Goal: Transaction & Acquisition: Book appointment/travel/reservation

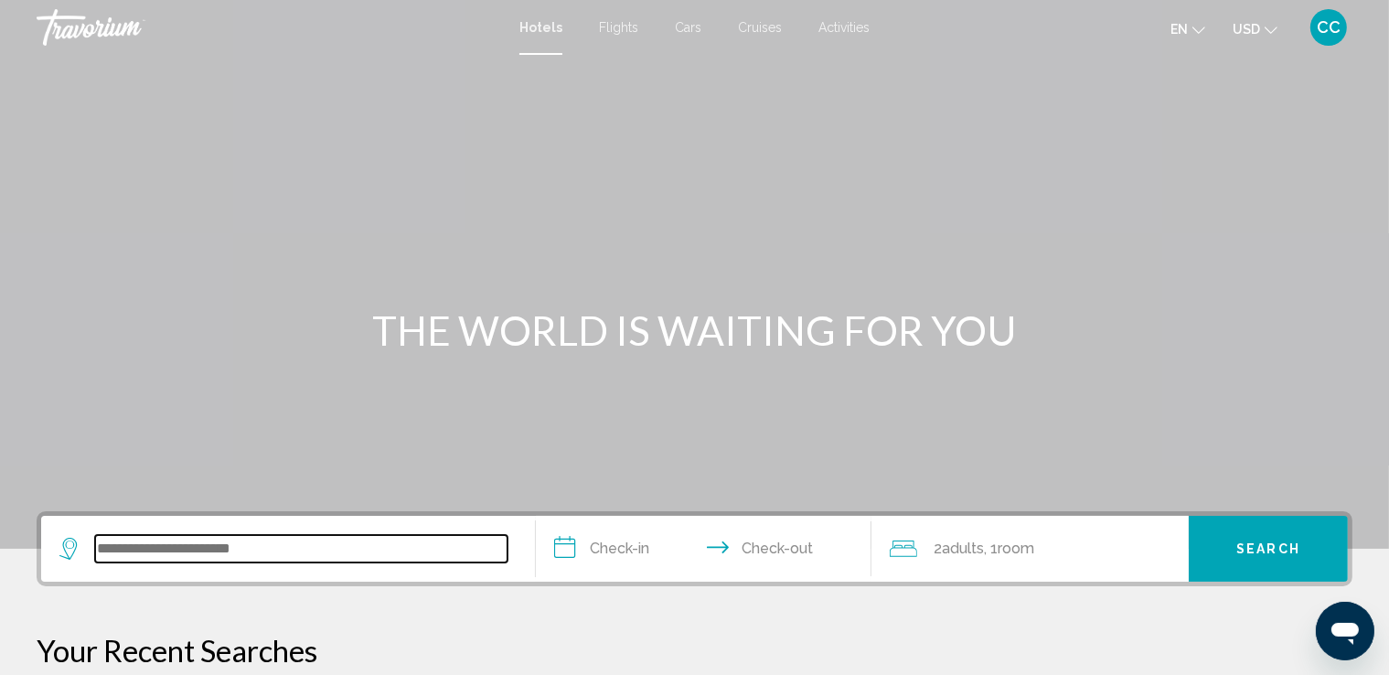
click at [108, 550] on input "Search widget" at bounding box center [301, 548] width 412 height 27
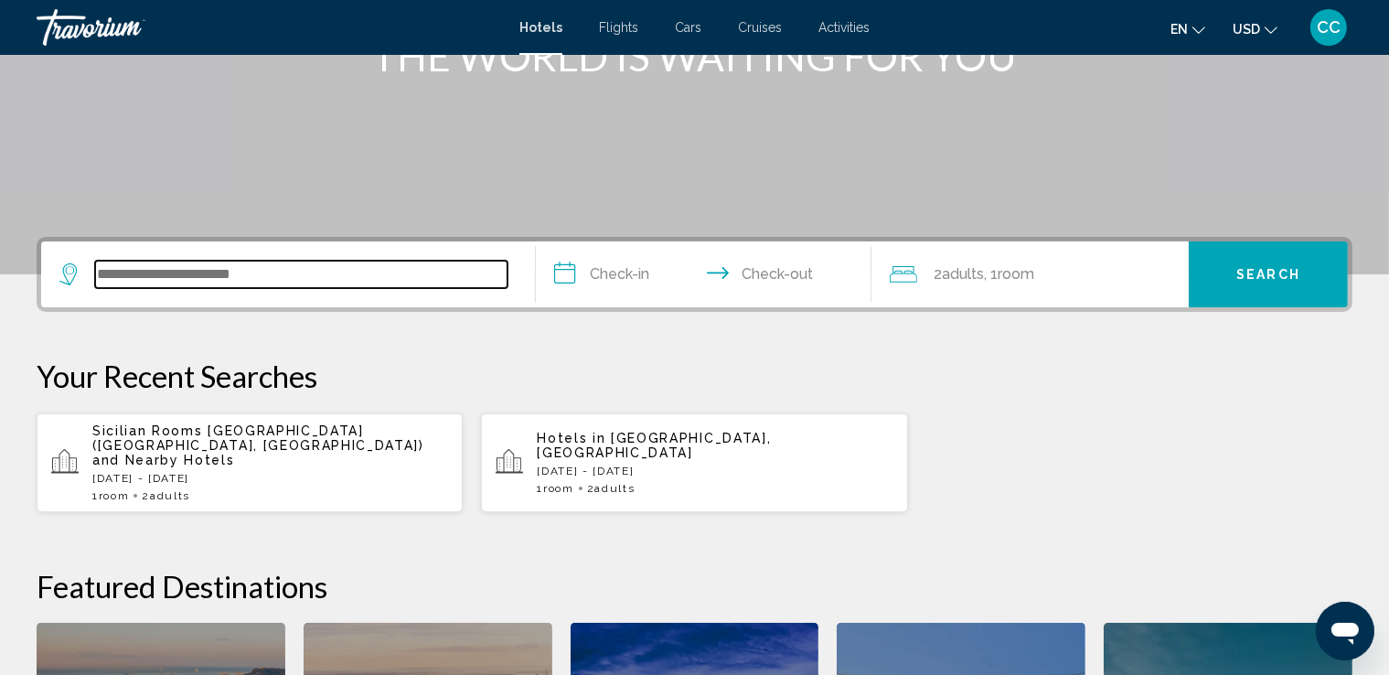
scroll to position [451, 0]
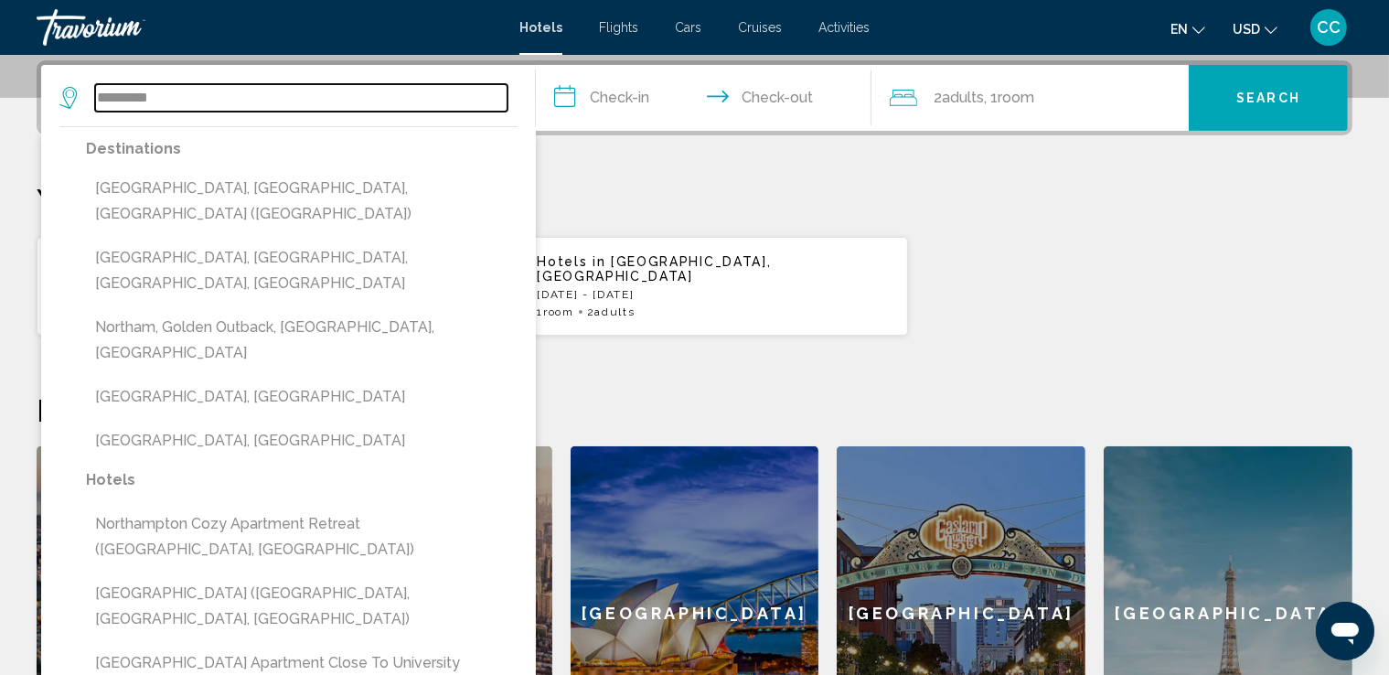
type input "**********"
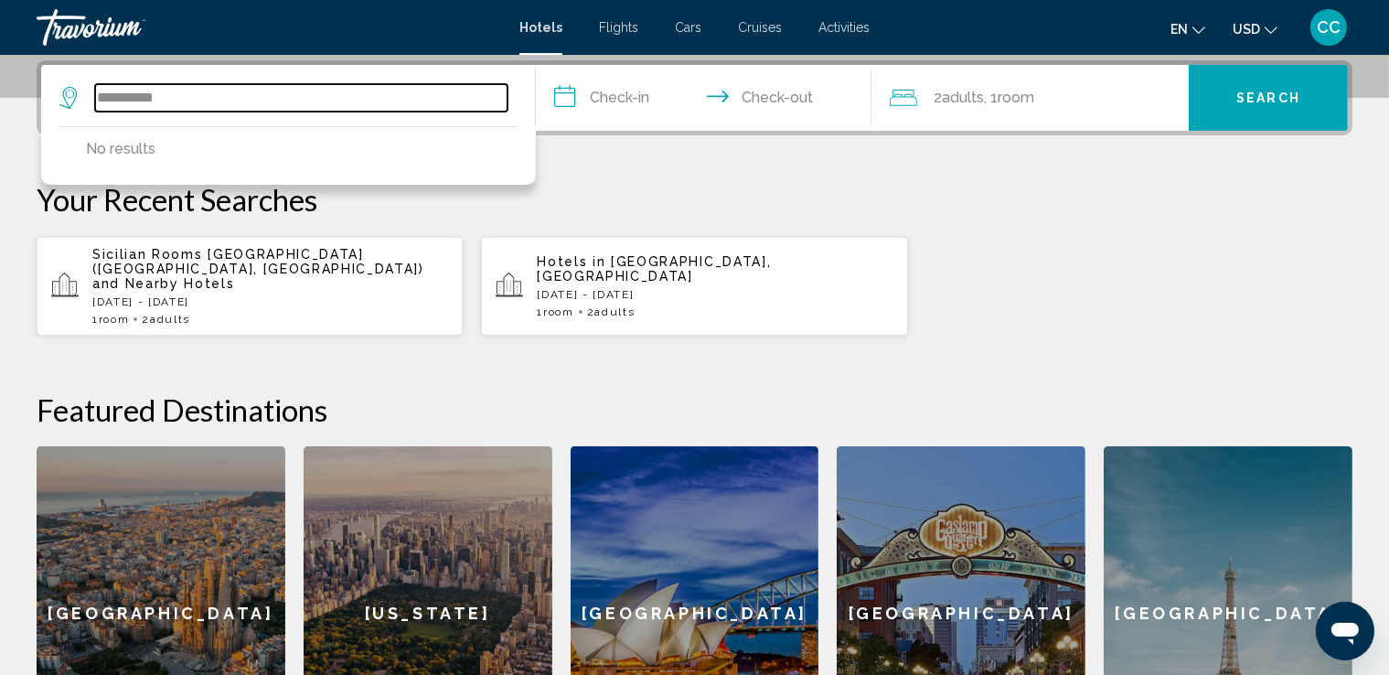
click at [212, 96] on input "**********" at bounding box center [301, 97] width 412 height 27
click at [192, 96] on input "**********" at bounding box center [301, 97] width 412 height 27
drag, startPoint x: 189, startPoint y: 96, endPoint x: 81, endPoint y: 98, distance: 107.9
click at [81, 98] on div "**********" at bounding box center [283, 97] width 448 height 27
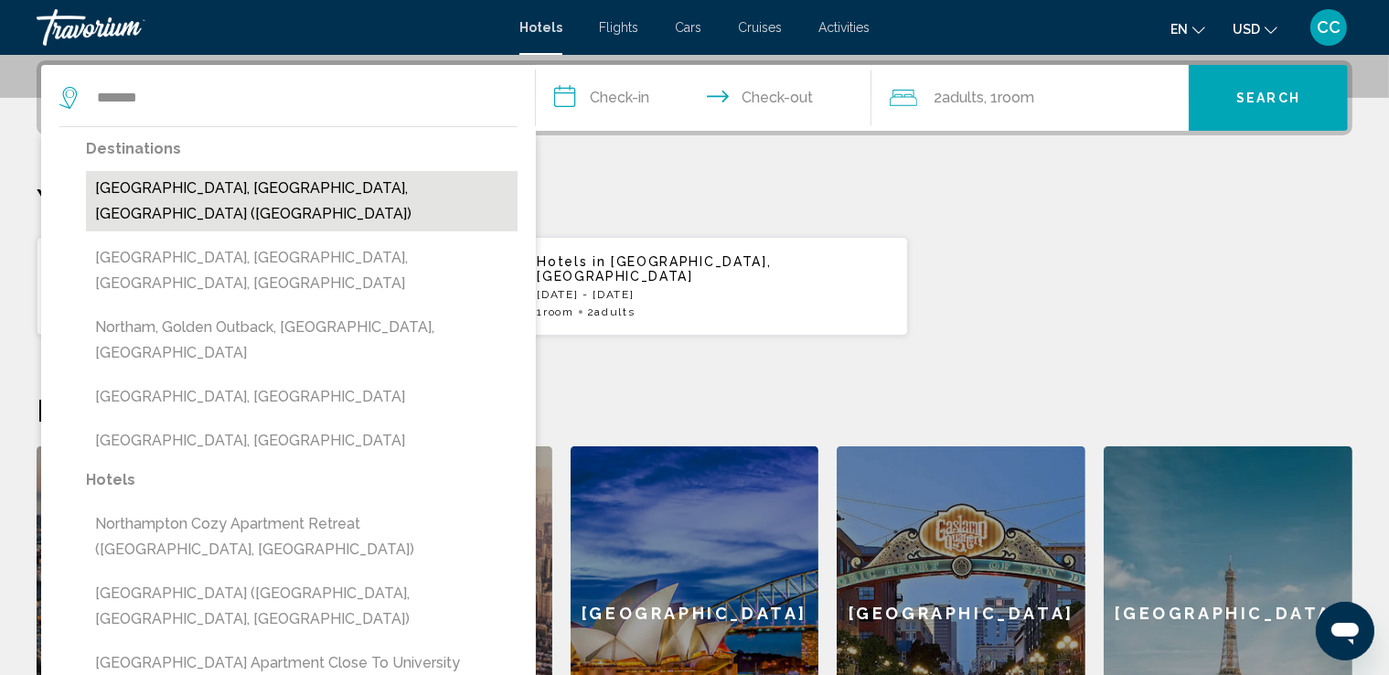
click at [169, 187] on button "[GEOGRAPHIC_DATA], [GEOGRAPHIC_DATA], [GEOGRAPHIC_DATA] ([GEOGRAPHIC_DATA])" at bounding box center [302, 201] width 432 height 60
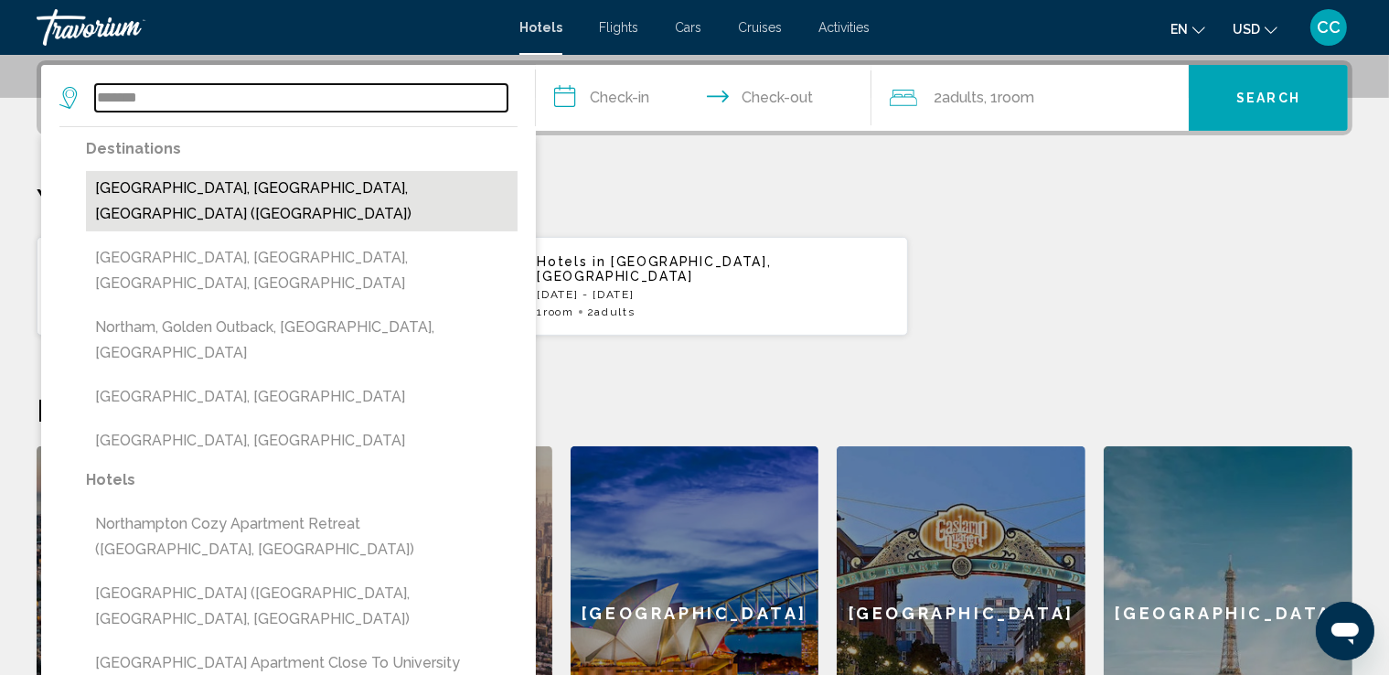
type input "**********"
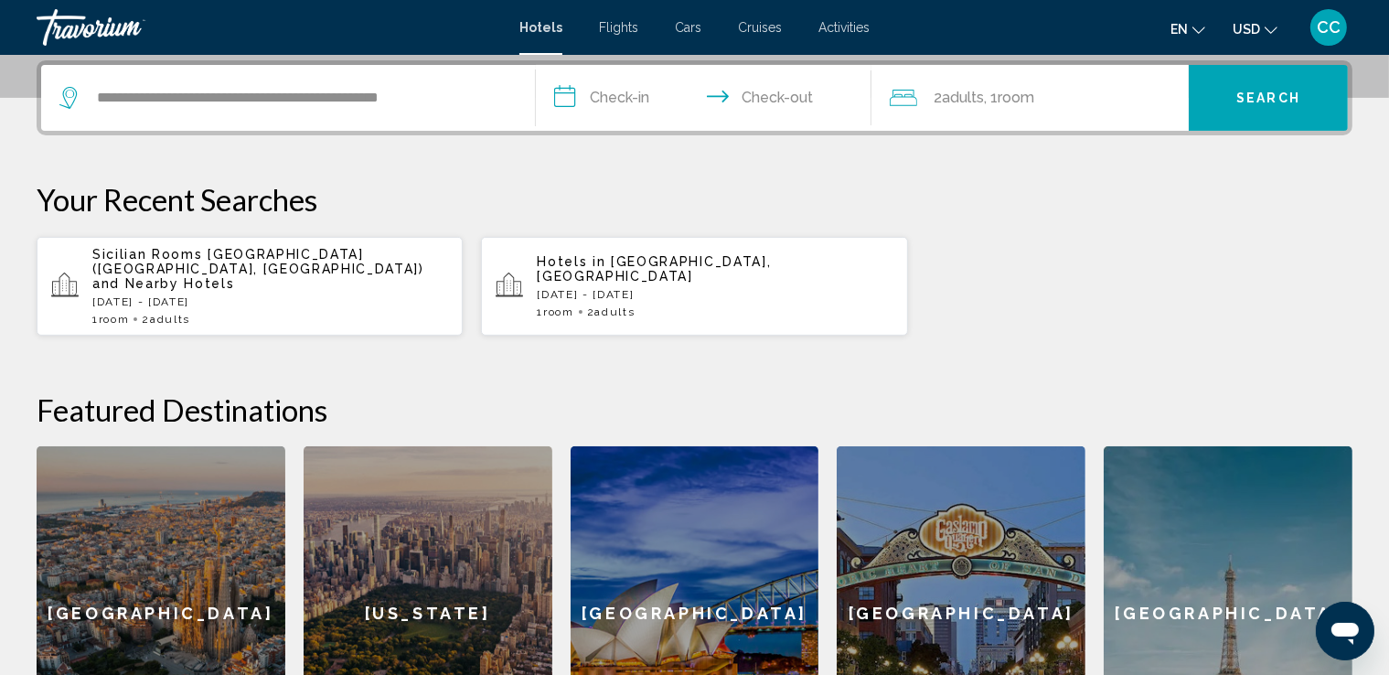
click at [555, 96] on input "**********" at bounding box center [707, 100] width 343 height 71
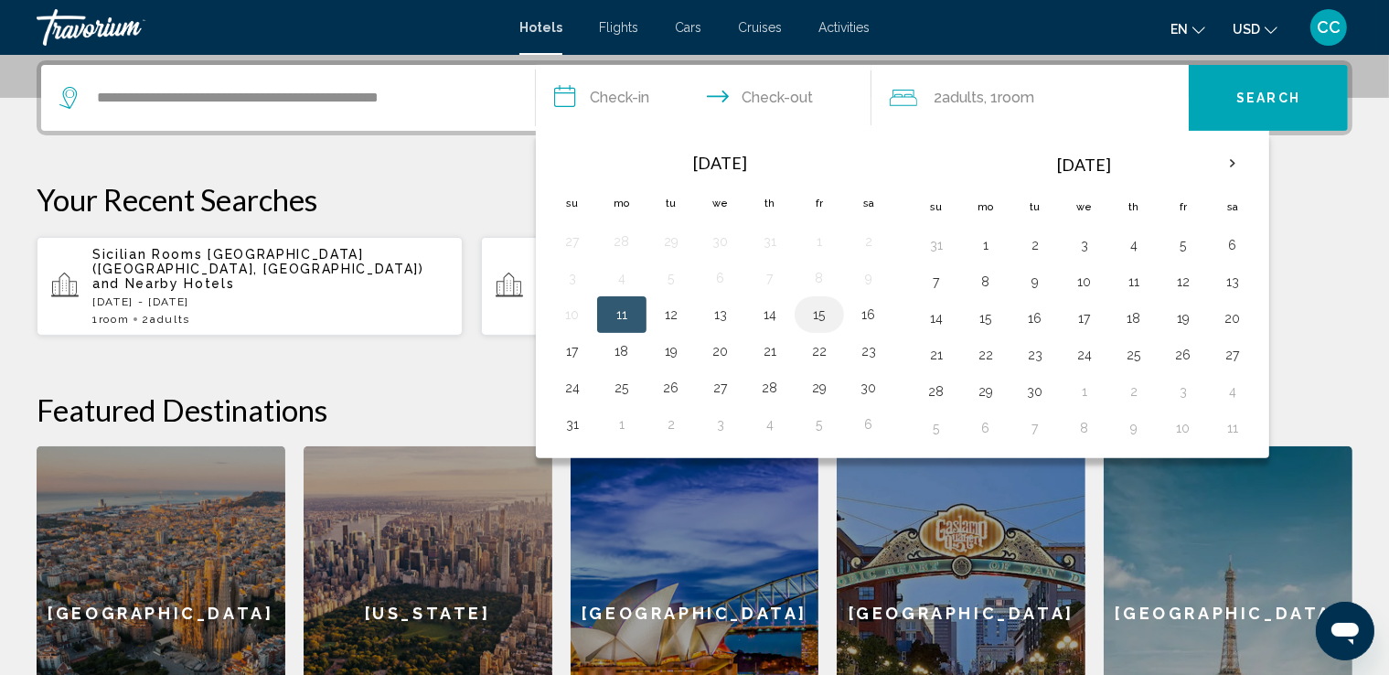
click at [816, 313] on button "15" at bounding box center [819, 315] width 29 height 26
click at [799, 98] on input "**********" at bounding box center [707, 100] width 343 height 71
click at [570, 347] on button "17" at bounding box center [572, 351] width 29 height 26
type input "**********"
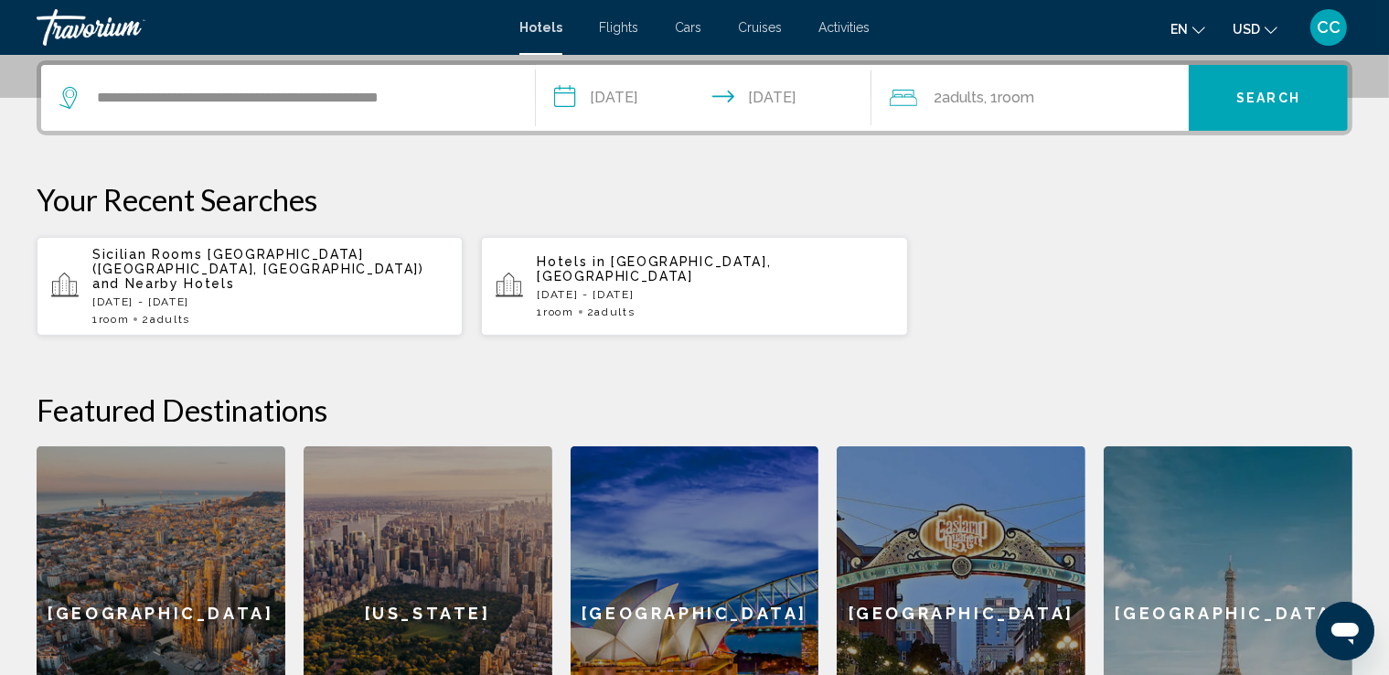
click at [1291, 91] on span "Search" at bounding box center [1268, 98] width 64 height 15
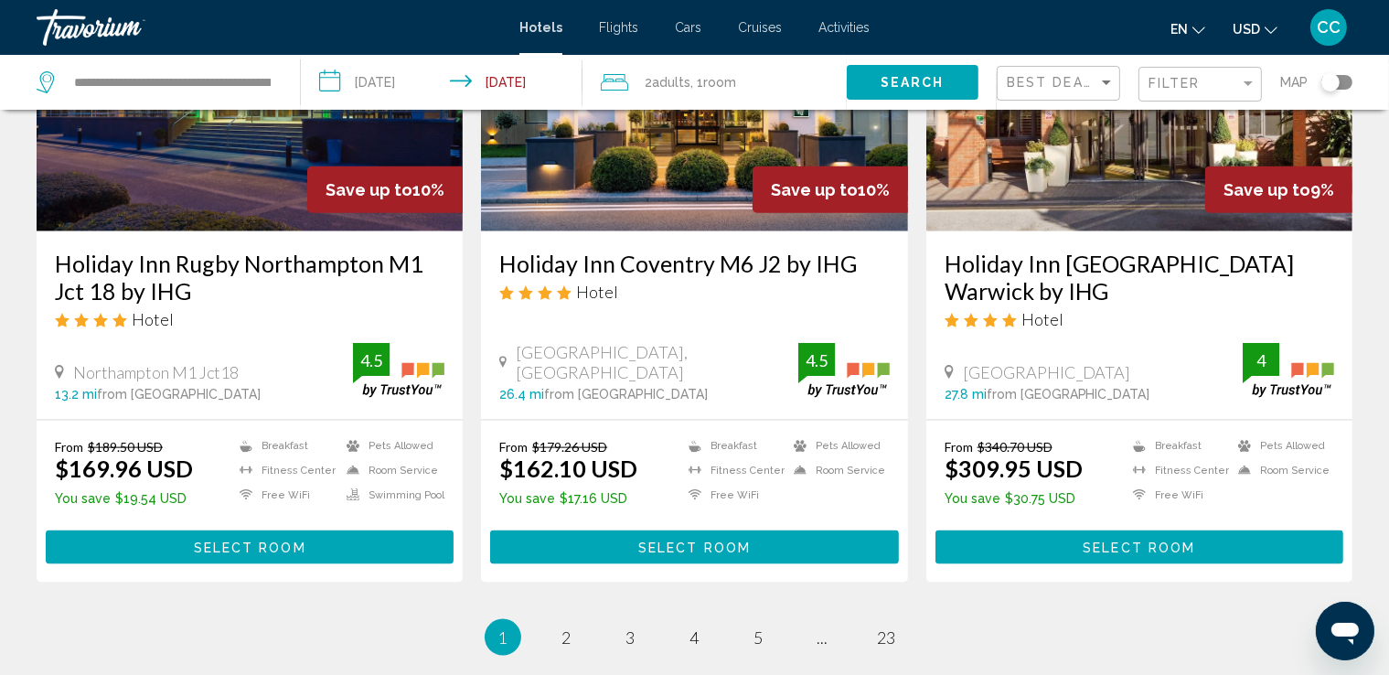
scroll to position [2320, 0]
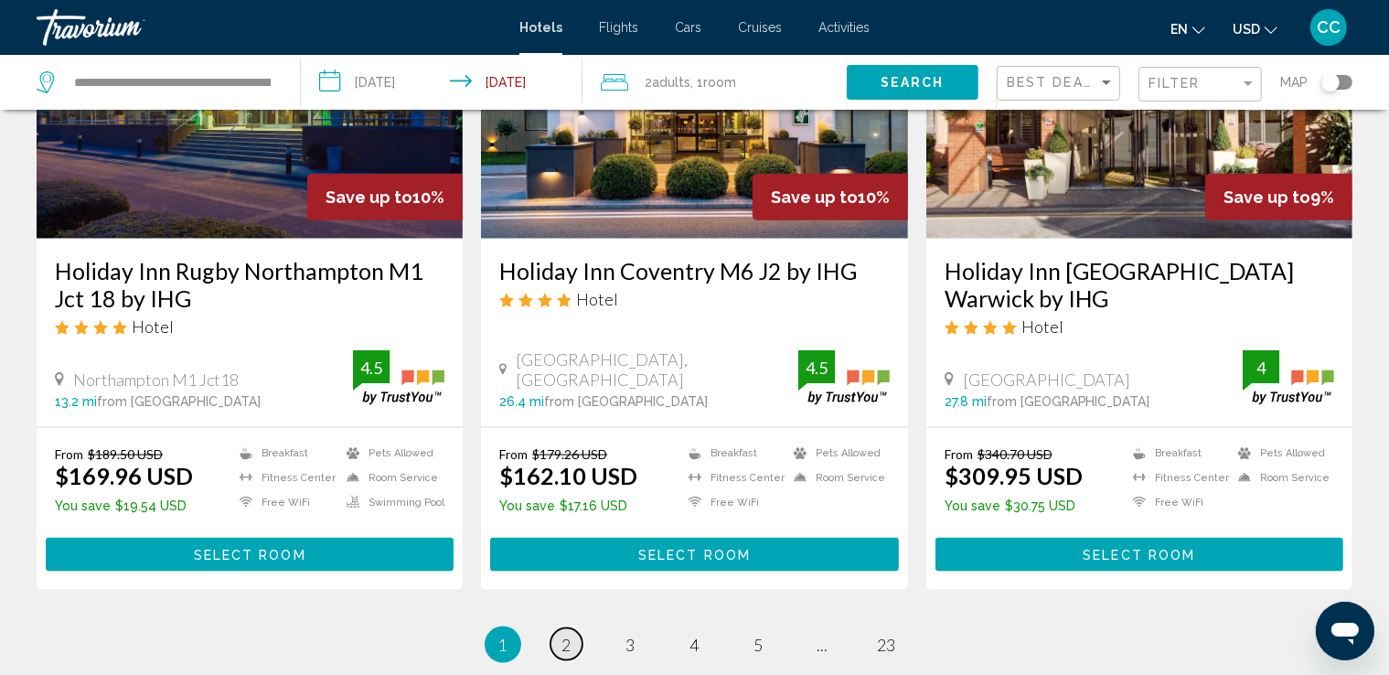
click at [571, 635] on span "2" at bounding box center [566, 645] width 9 height 20
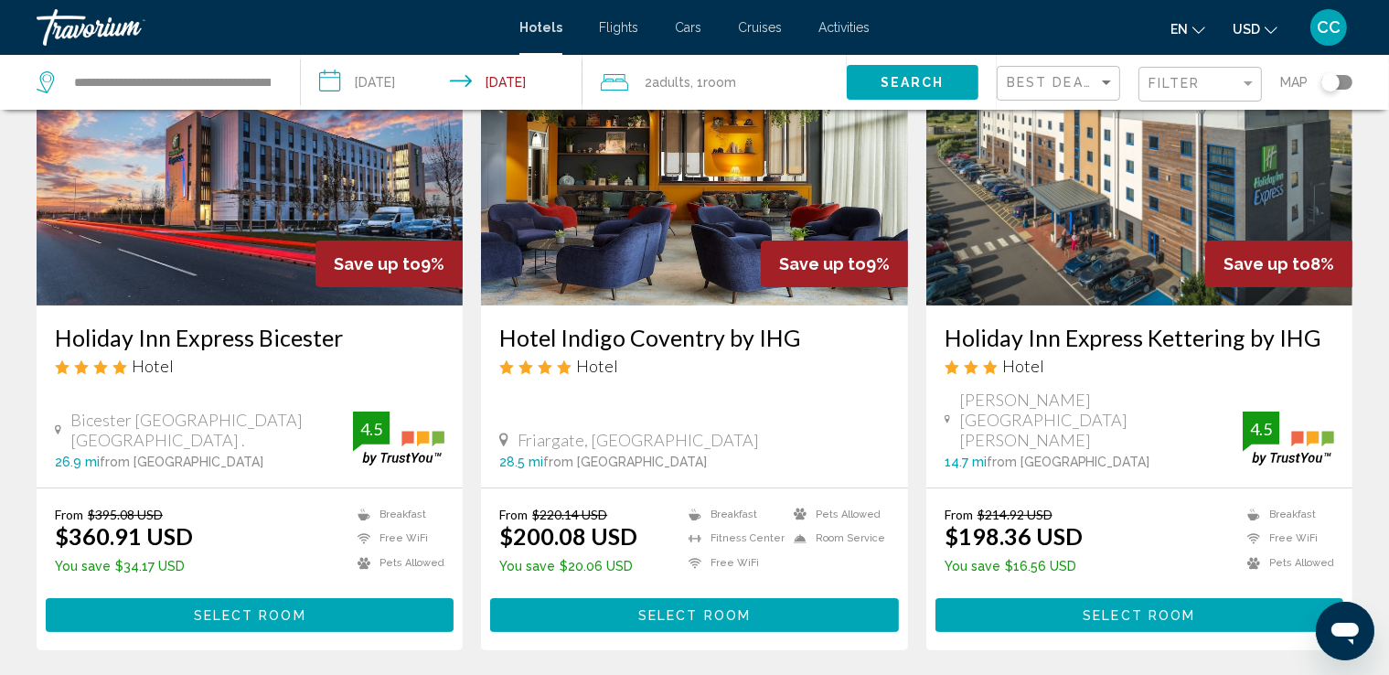
scroll to position [128, 0]
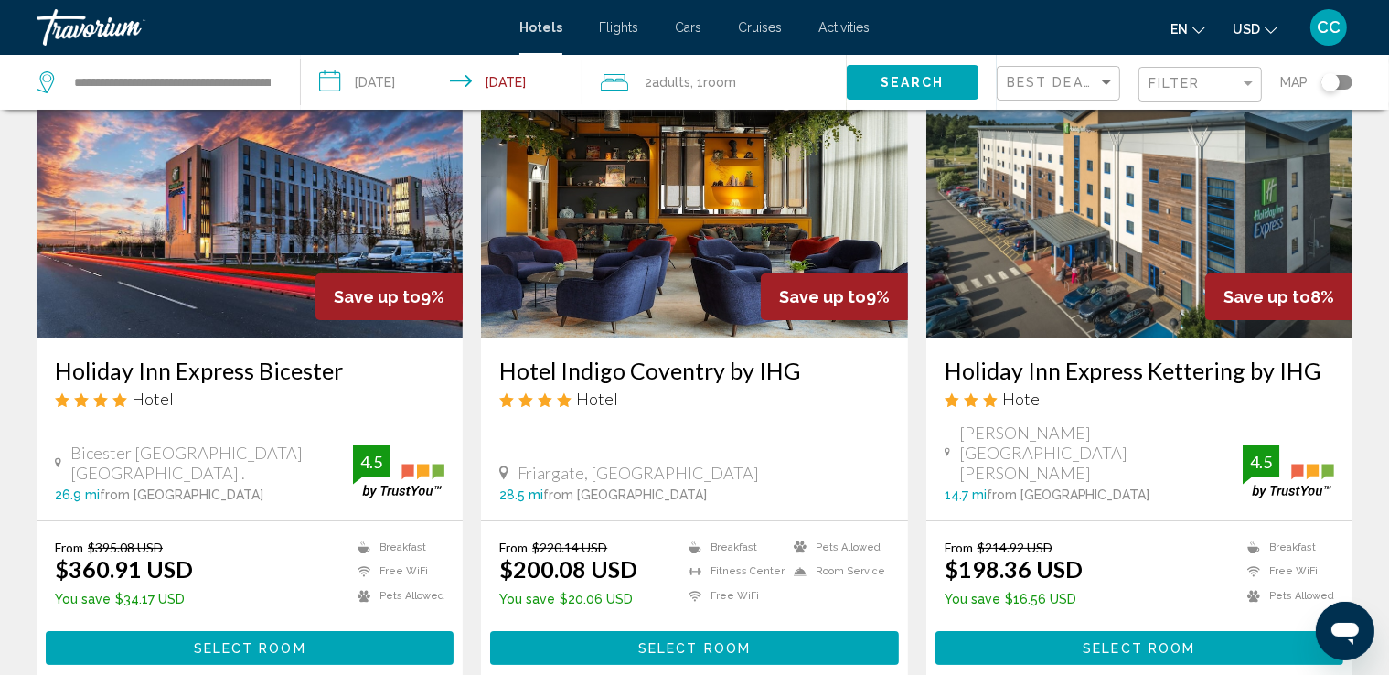
click at [945, 449] on icon "Main content" at bounding box center [946, 452] width 5 height 9
click at [1086, 304] on img "Main content" at bounding box center [1139, 192] width 426 height 293
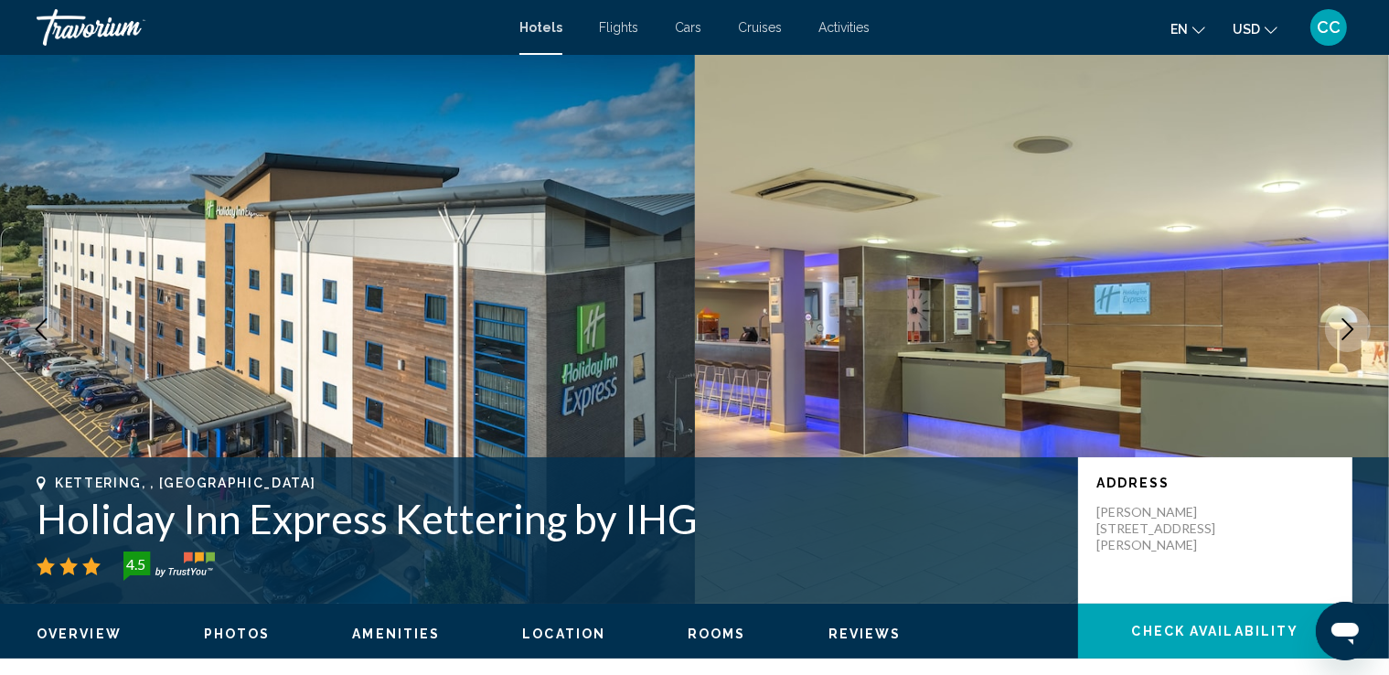
click at [1339, 326] on icon "Next image" at bounding box center [1348, 329] width 22 height 22
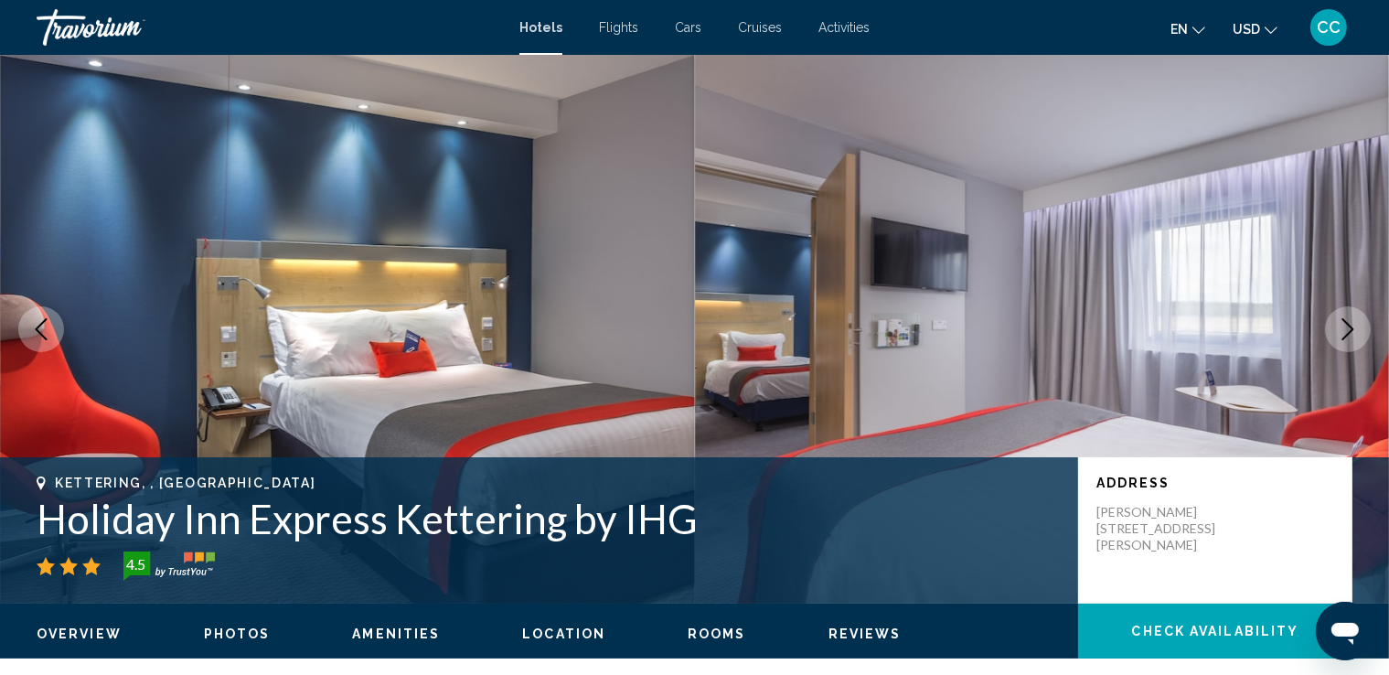
click at [1339, 326] on icon "Next image" at bounding box center [1348, 329] width 22 height 22
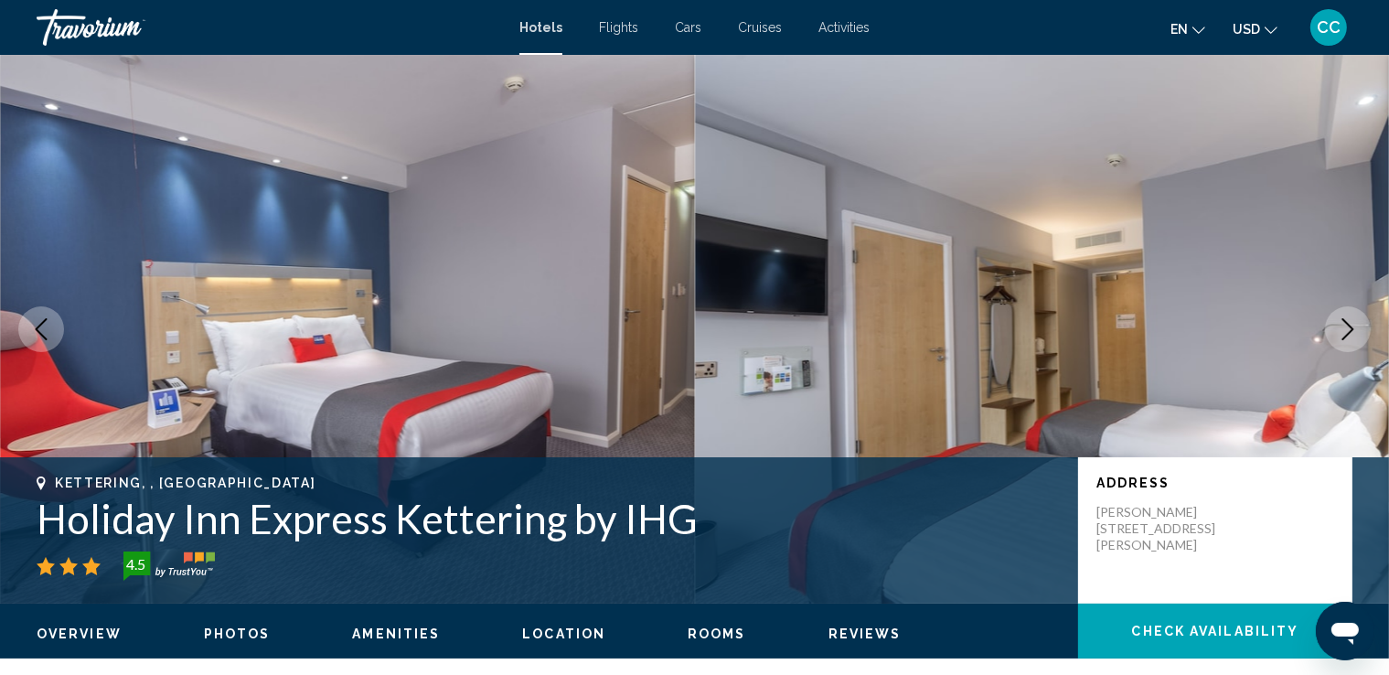
click at [1339, 326] on icon "Next image" at bounding box center [1348, 329] width 22 height 22
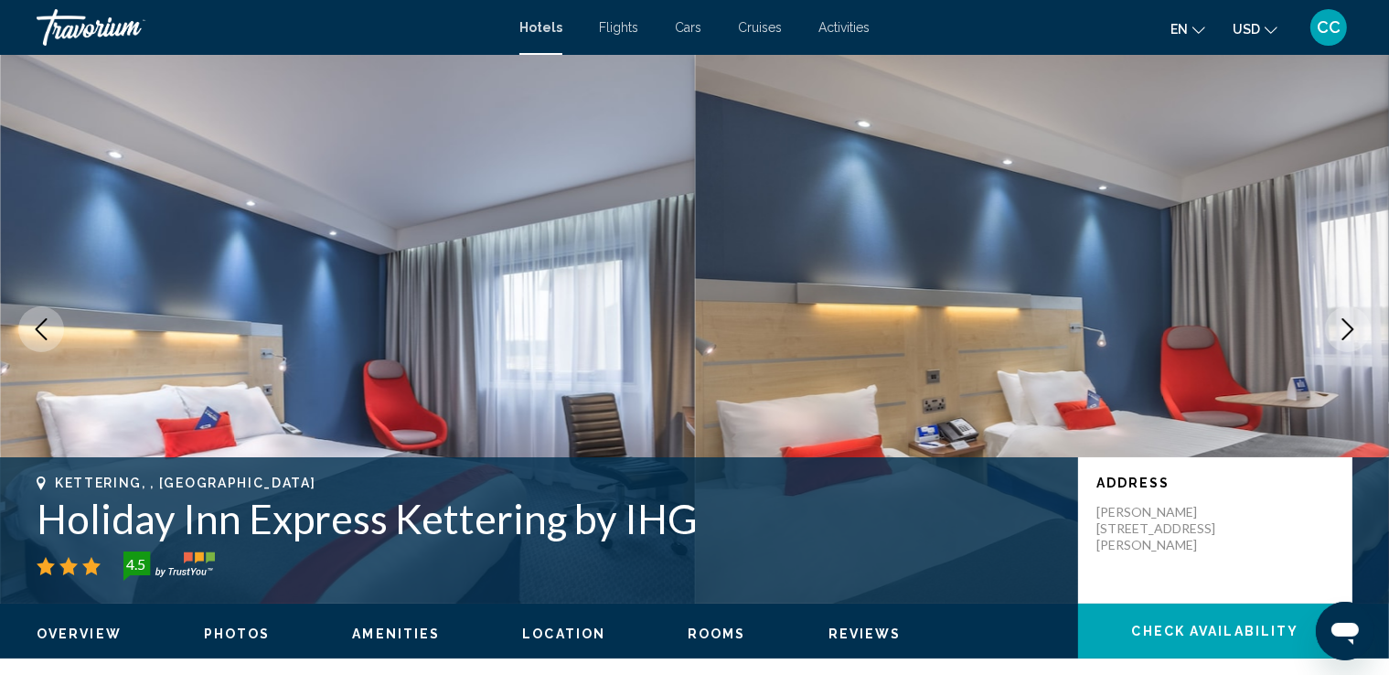
click at [1339, 326] on icon "Next image" at bounding box center [1348, 329] width 22 height 22
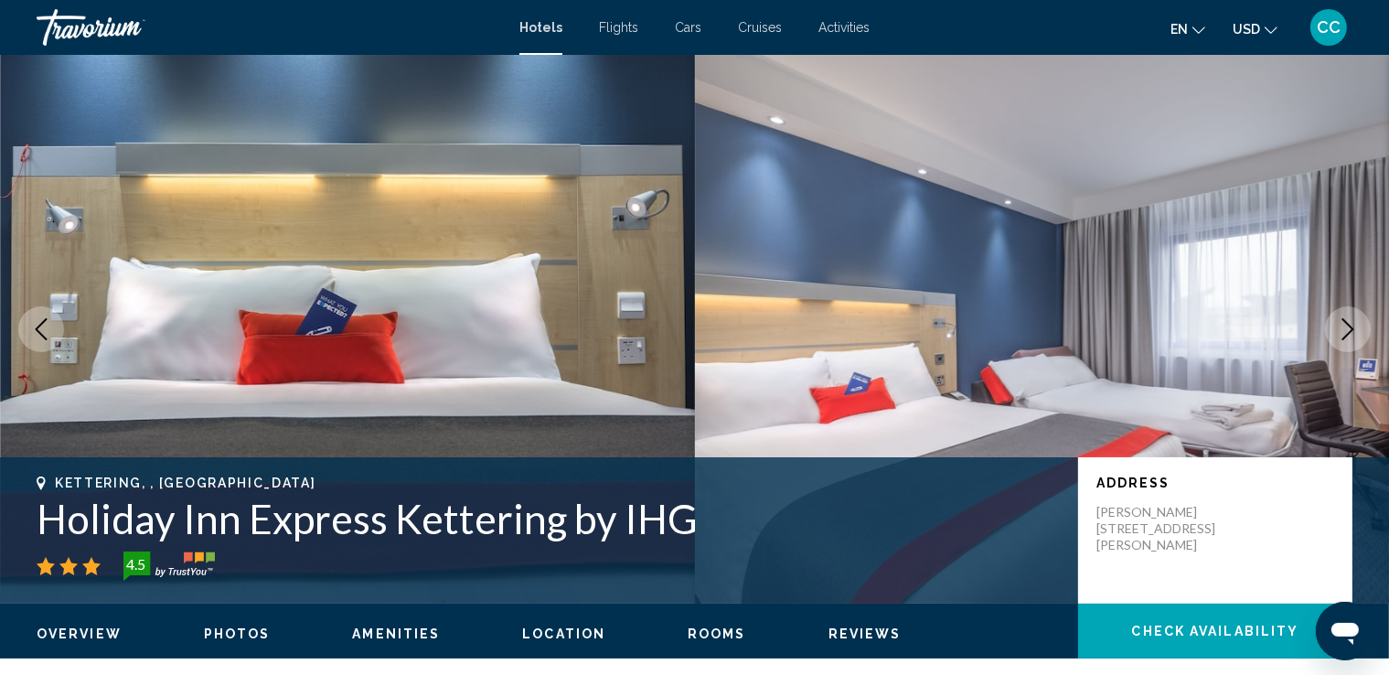
click at [1339, 326] on icon "Next image" at bounding box center [1348, 329] width 22 height 22
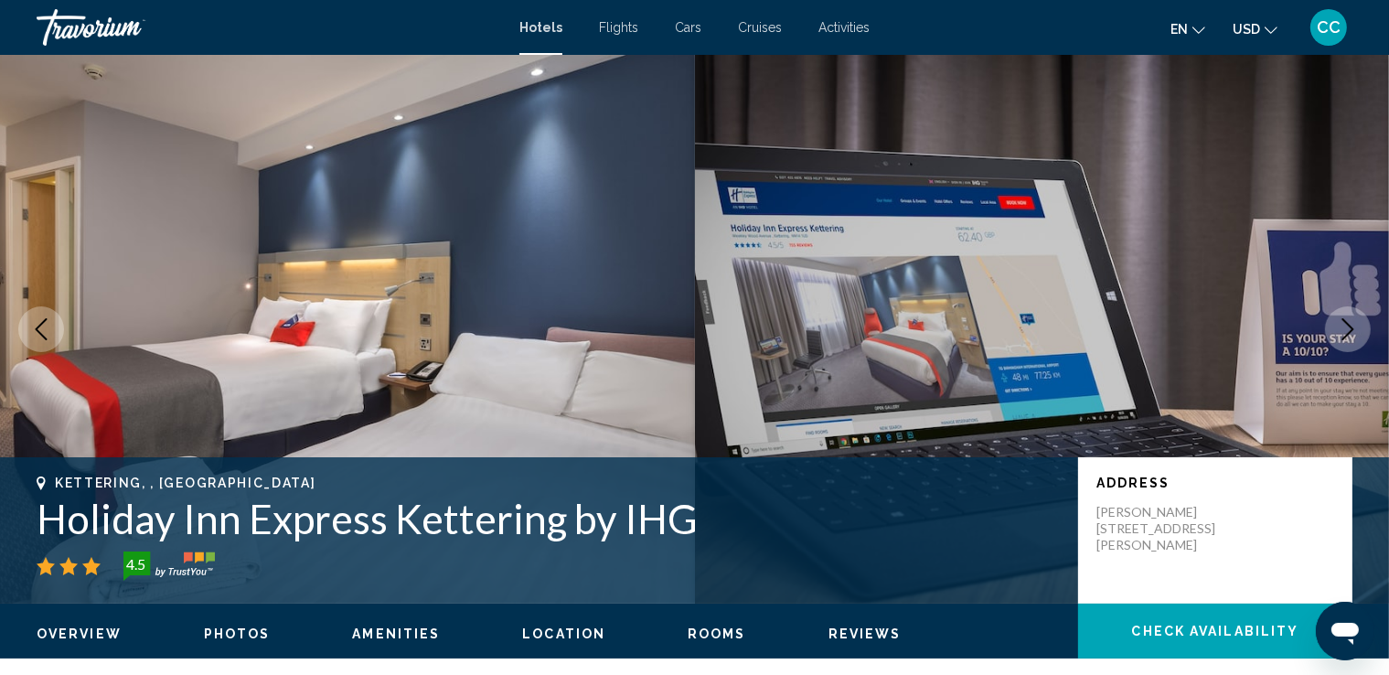
click at [1339, 326] on icon "Next image" at bounding box center [1348, 329] width 22 height 22
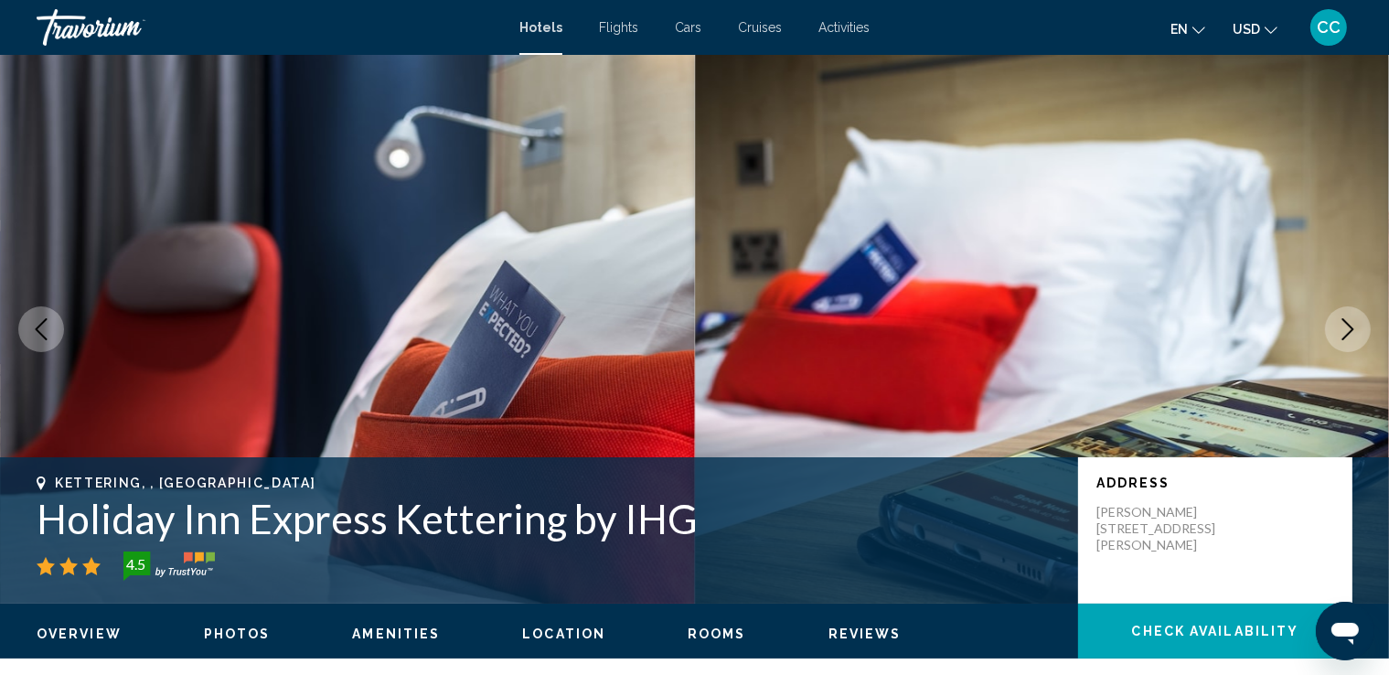
click at [1339, 326] on icon "Next image" at bounding box center [1348, 329] width 22 height 22
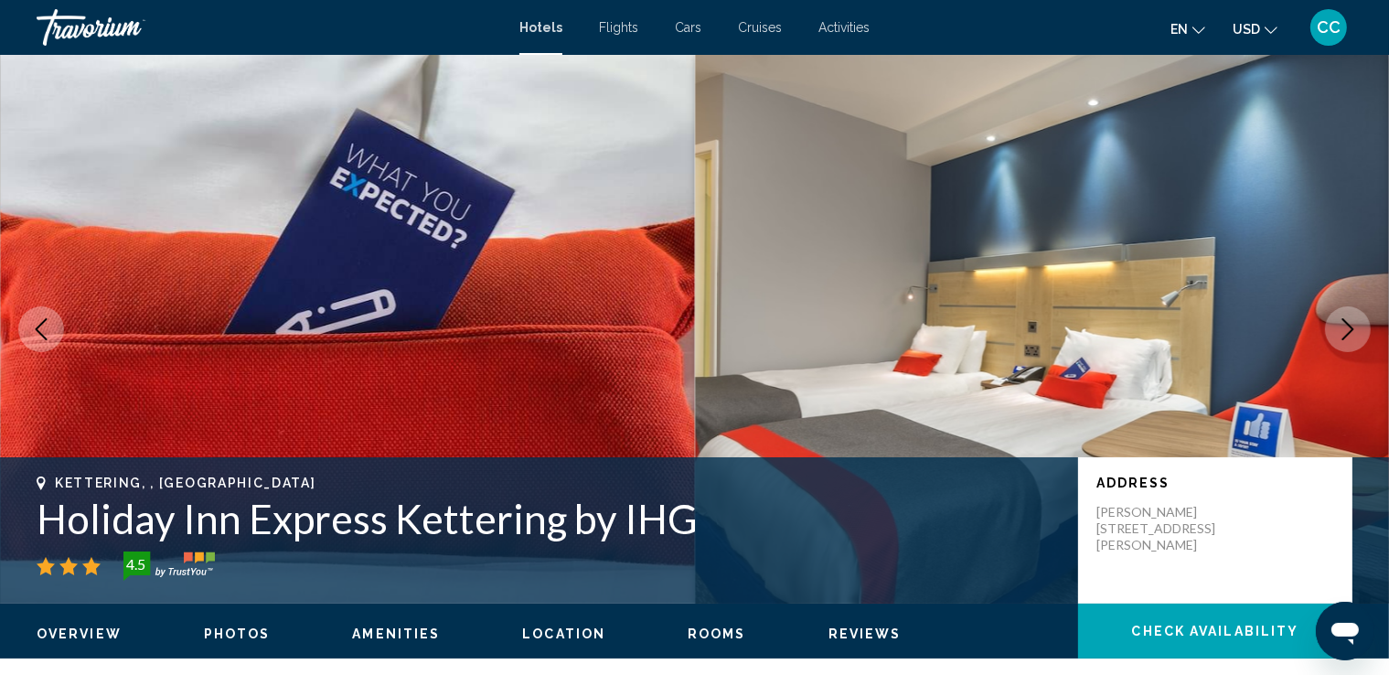
click at [1339, 326] on icon "Next image" at bounding box center [1348, 329] width 22 height 22
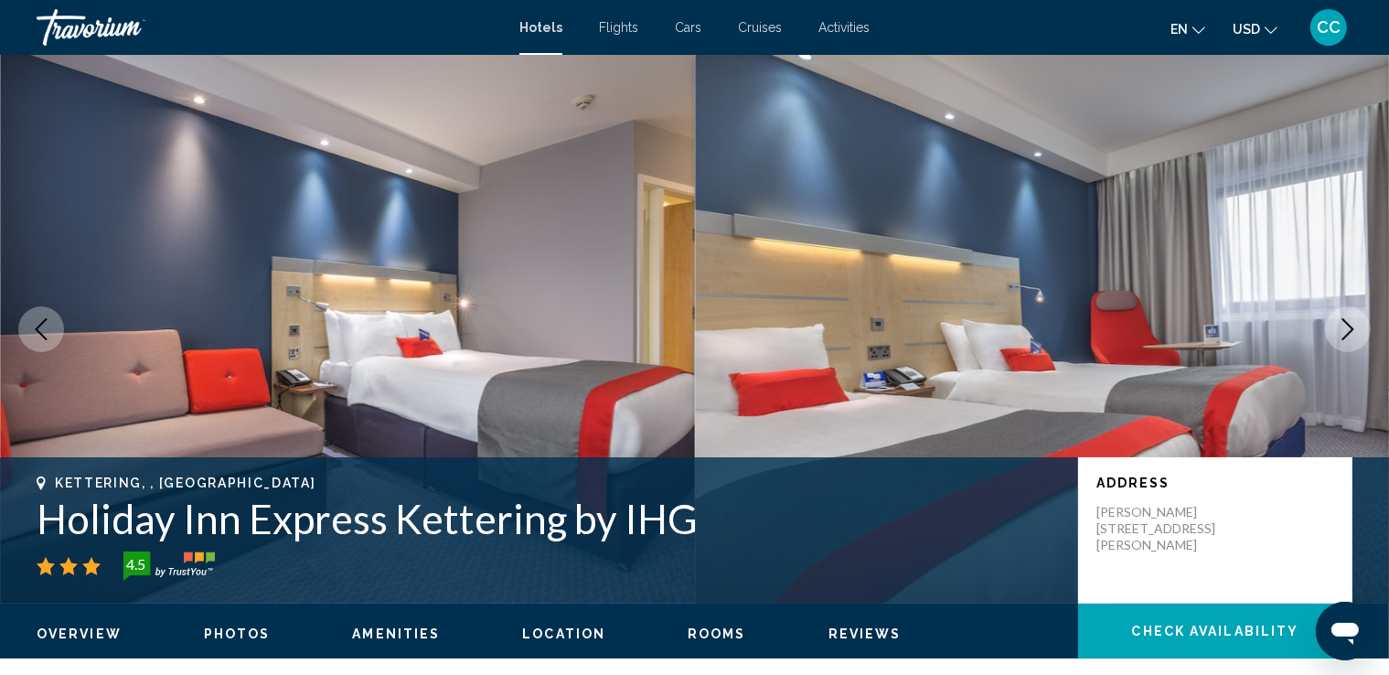
click at [550, 628] on span "Location" at bounding box center [563, 633] width 83 height 15
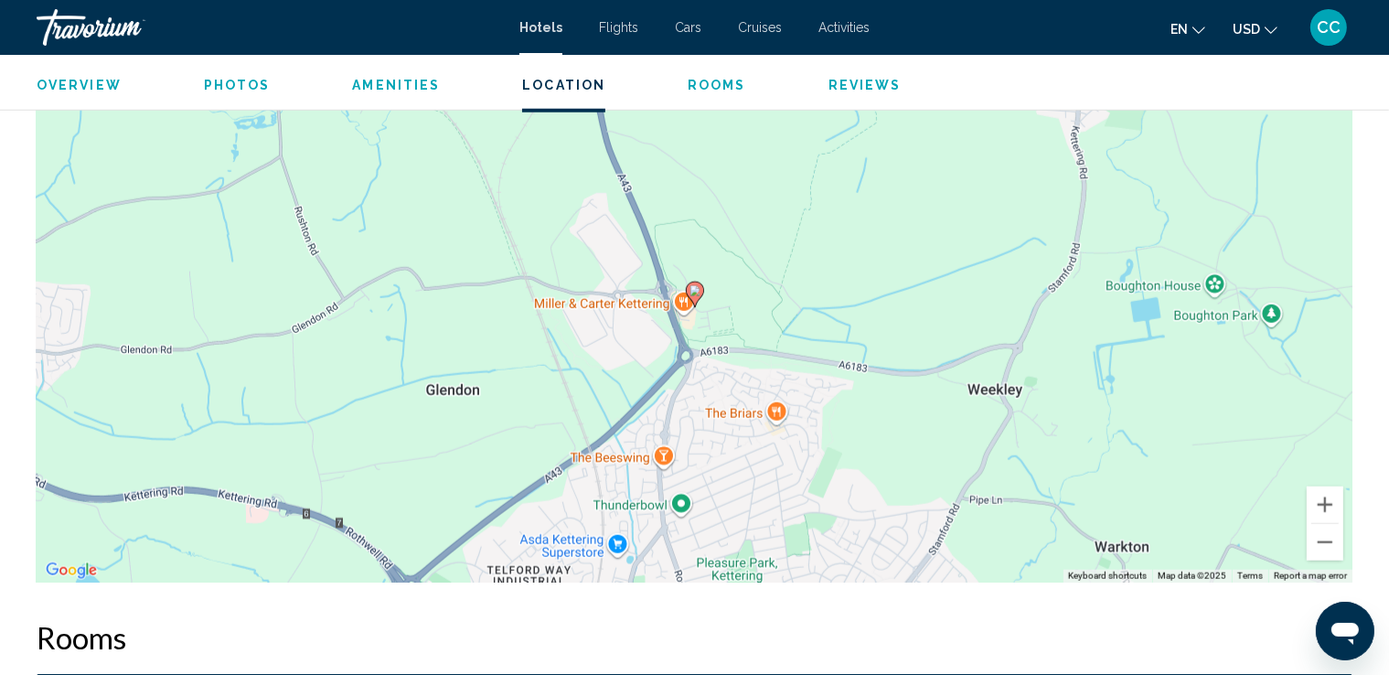
scroll to position [1781, 0]
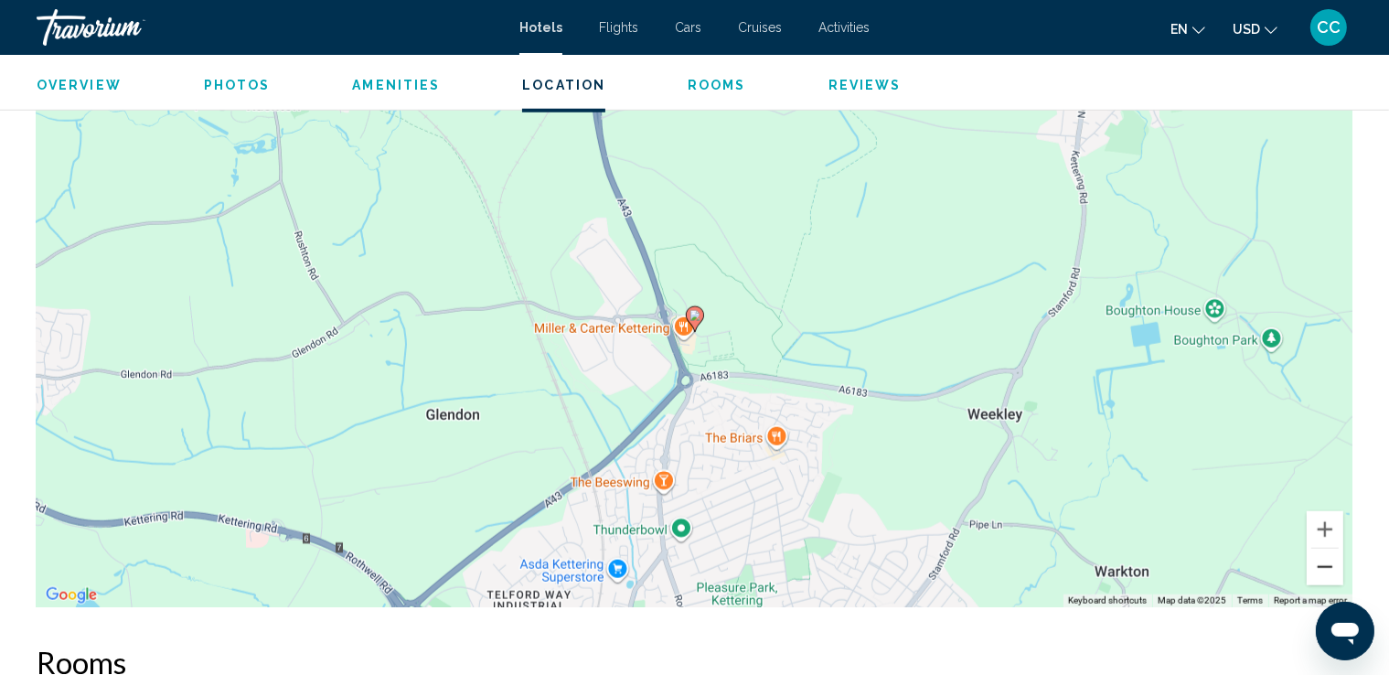
click at [1323, 569] on button "Zoom out" at bounding box center [1325, 567] width 37 height 37
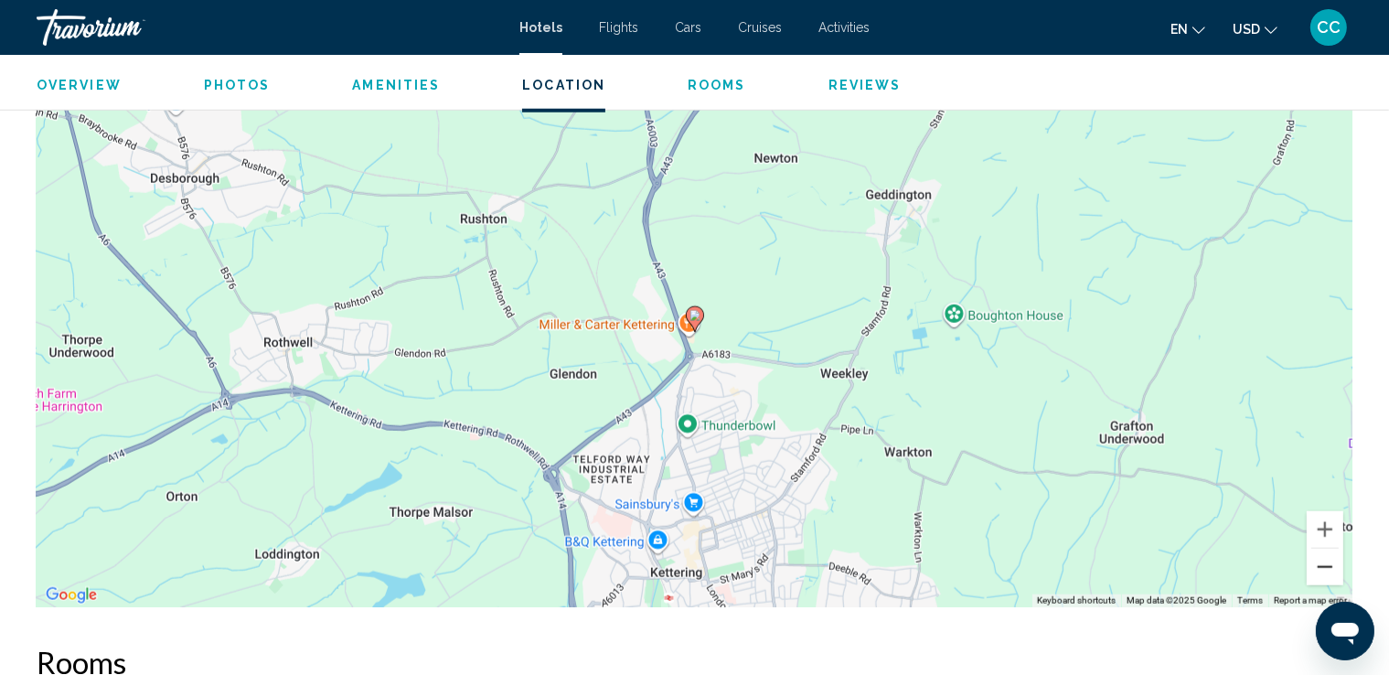
click at [1323, 569] on button "Zoom out" at bounding box center [1325, 567] width 37 height 37
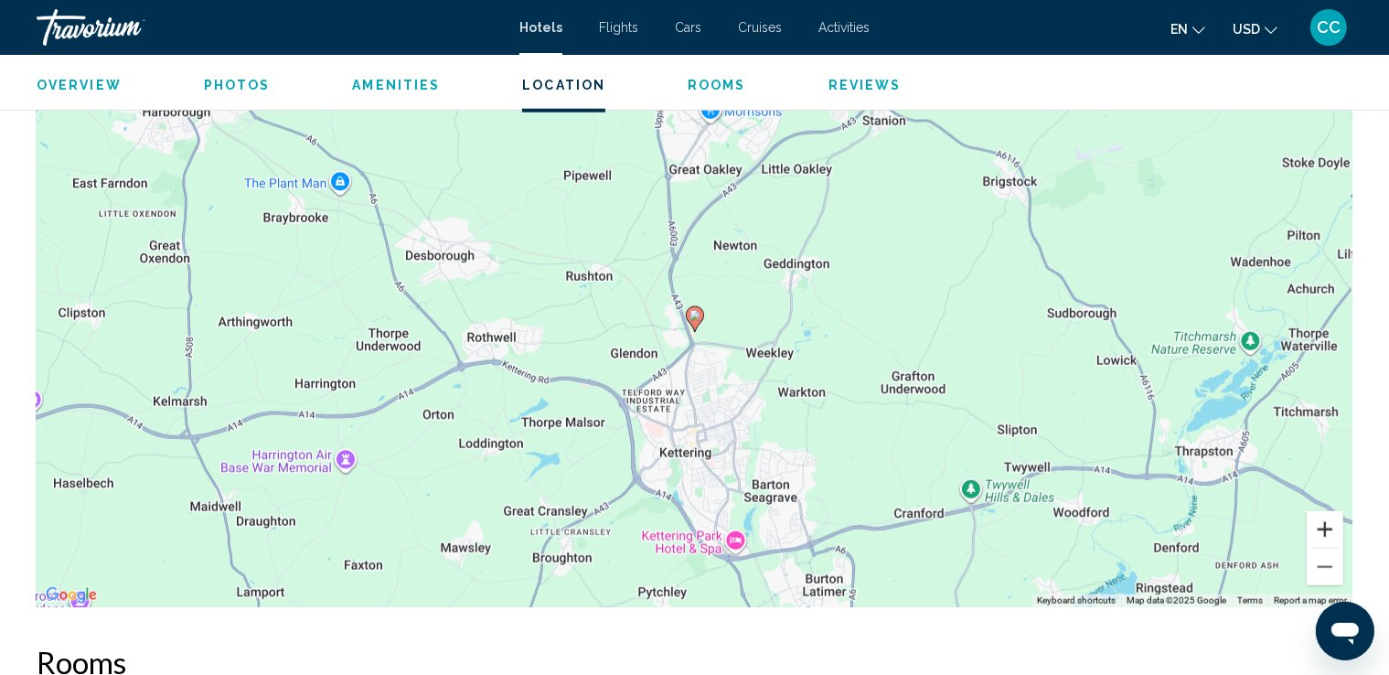
click at [1320, 525] on button "Zoom in" at bounding box center [1325, 529] width 37 height 37
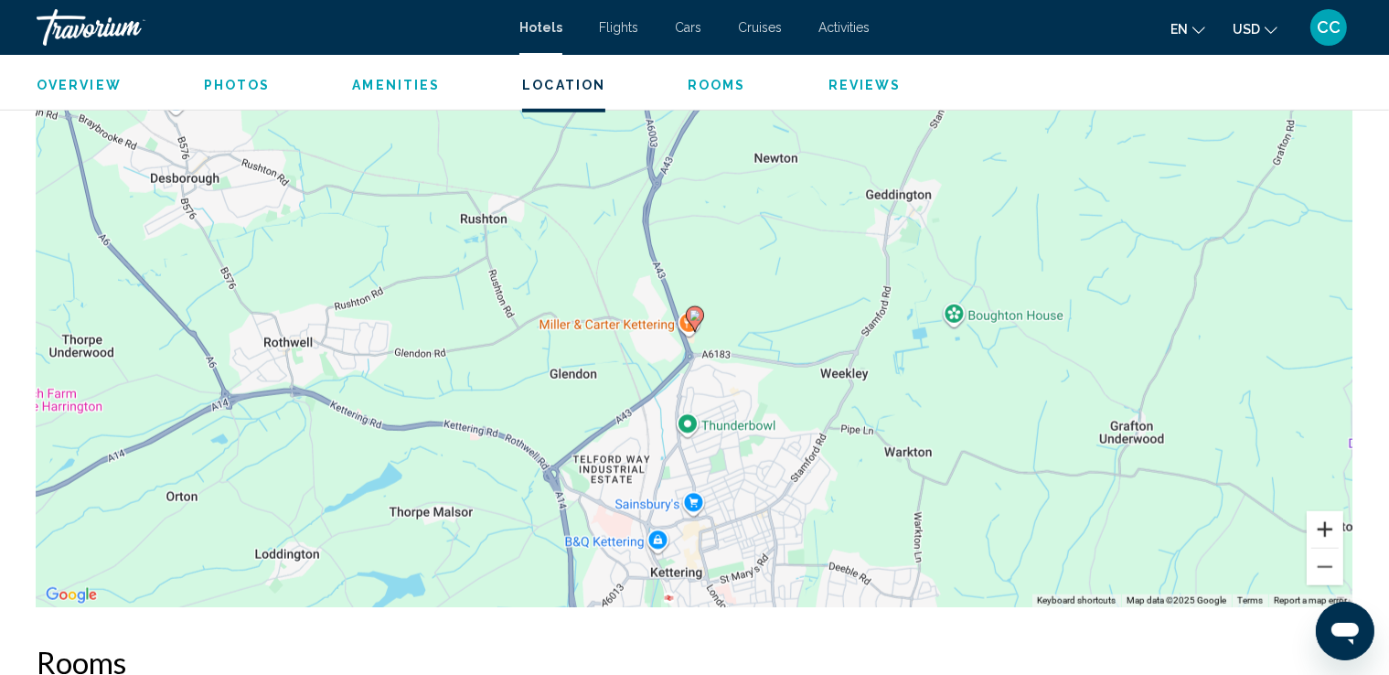
click at [1320, 525] on button "Zoom in" at bounding box center [1325, 529] width 37 height 37
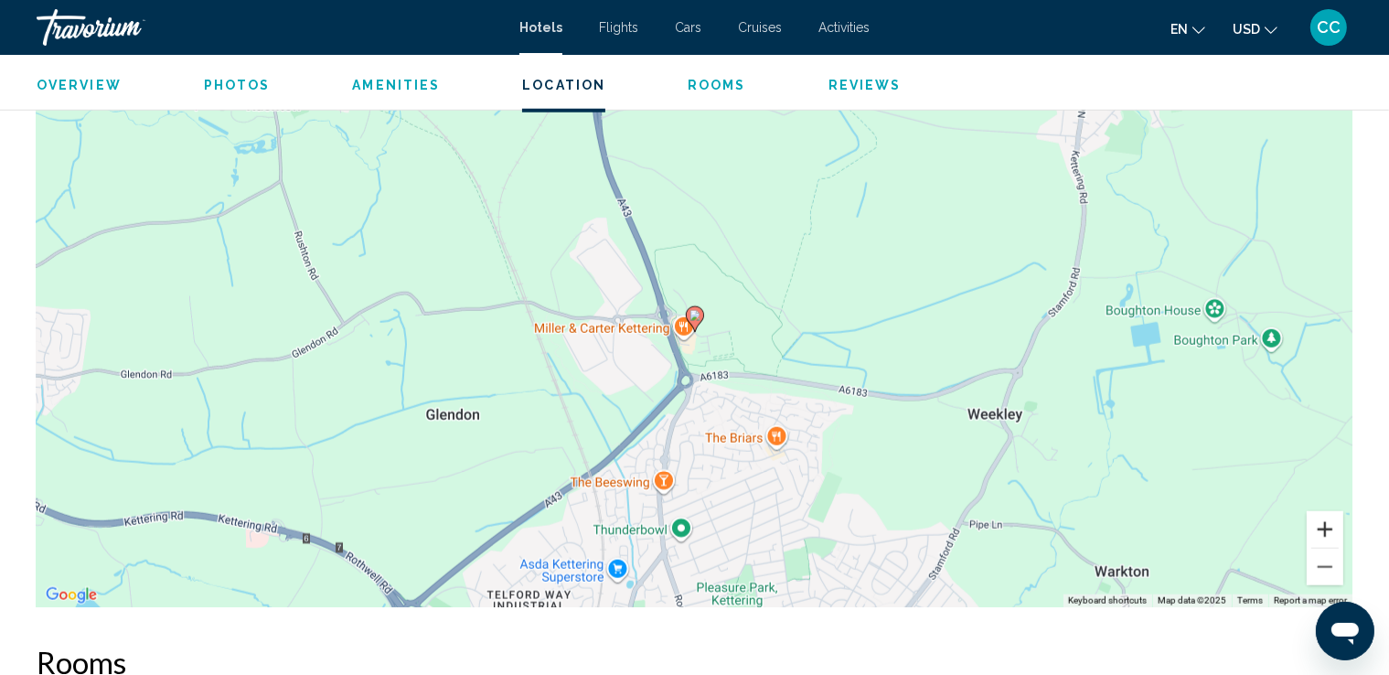
click at [1320, 525] on button "Zoom in" at bounding box center [1325, 529] width 37 height 37
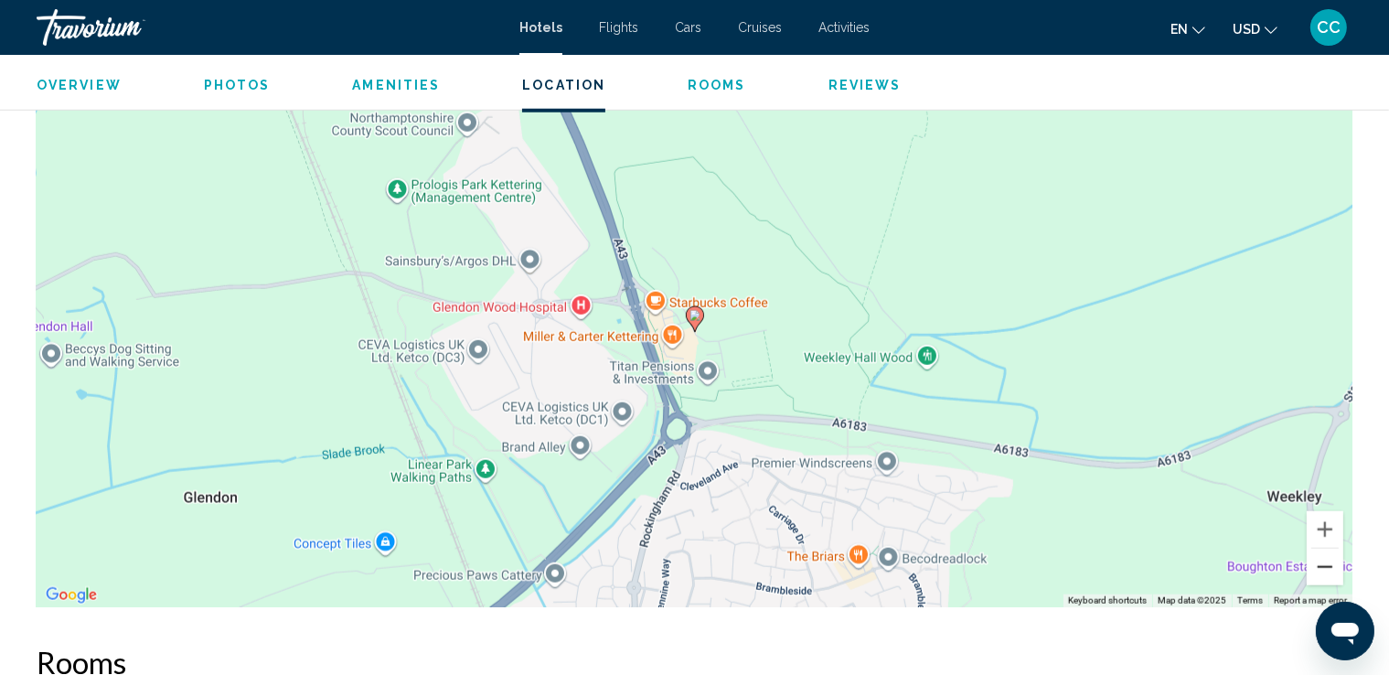
click at [1327, 570] on button "Zoom out" at bounding box center [1325, 567] width 37 height 37
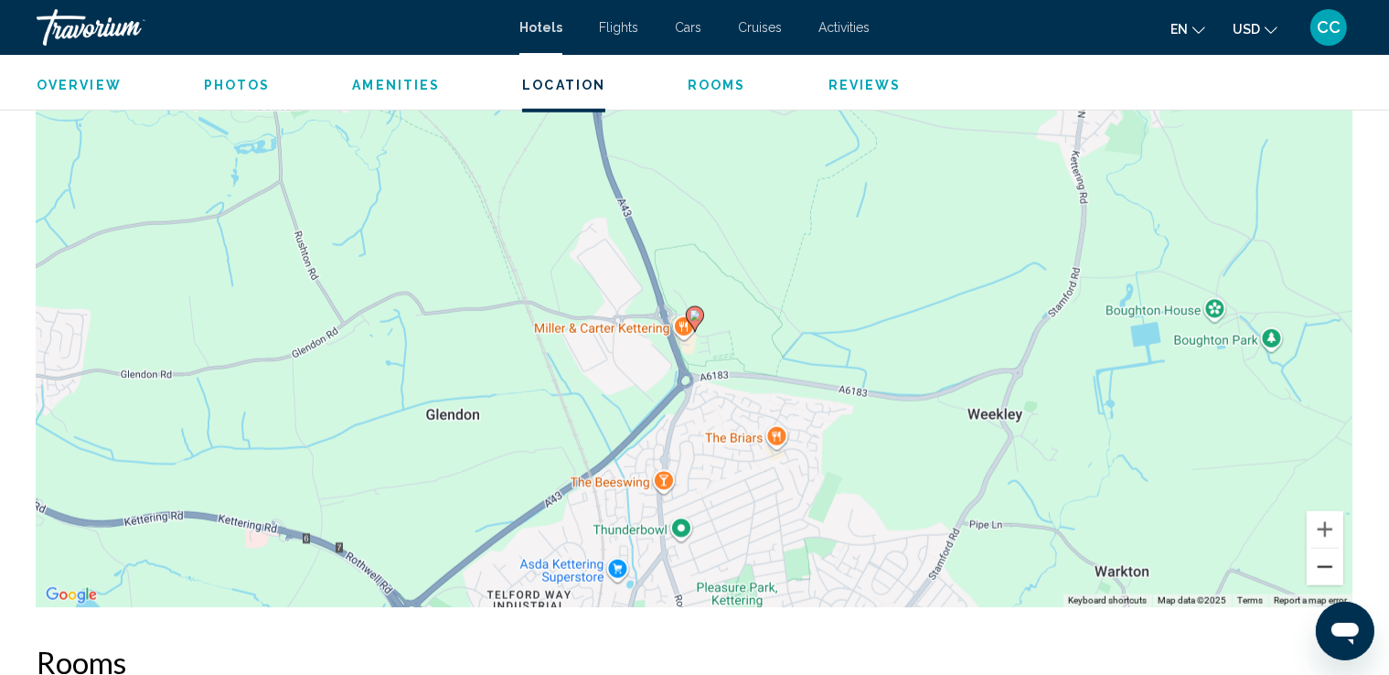
click at [1327, 570] on button "Zoom out" at bounding box center [1325, 567] width 37 height 37
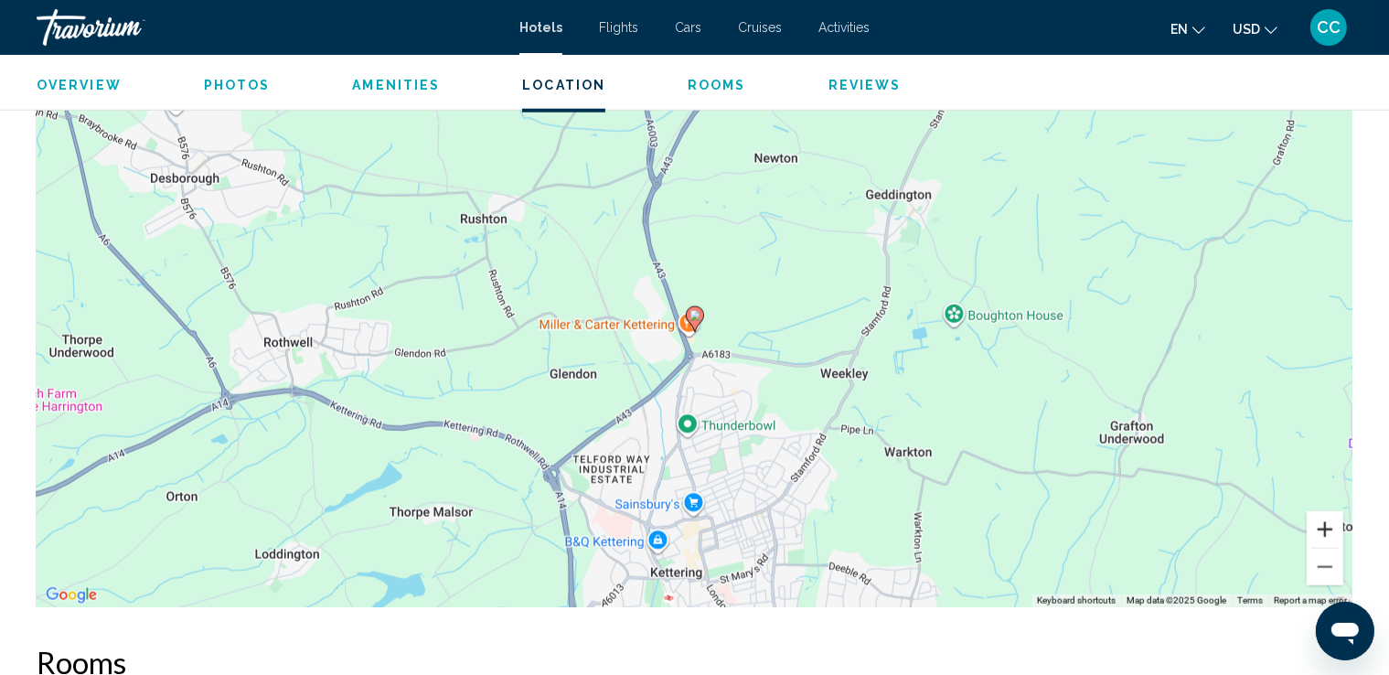
click at [1328, 524] on button "Zoom in" at bounding box center [1325, 529] width 37 height 37
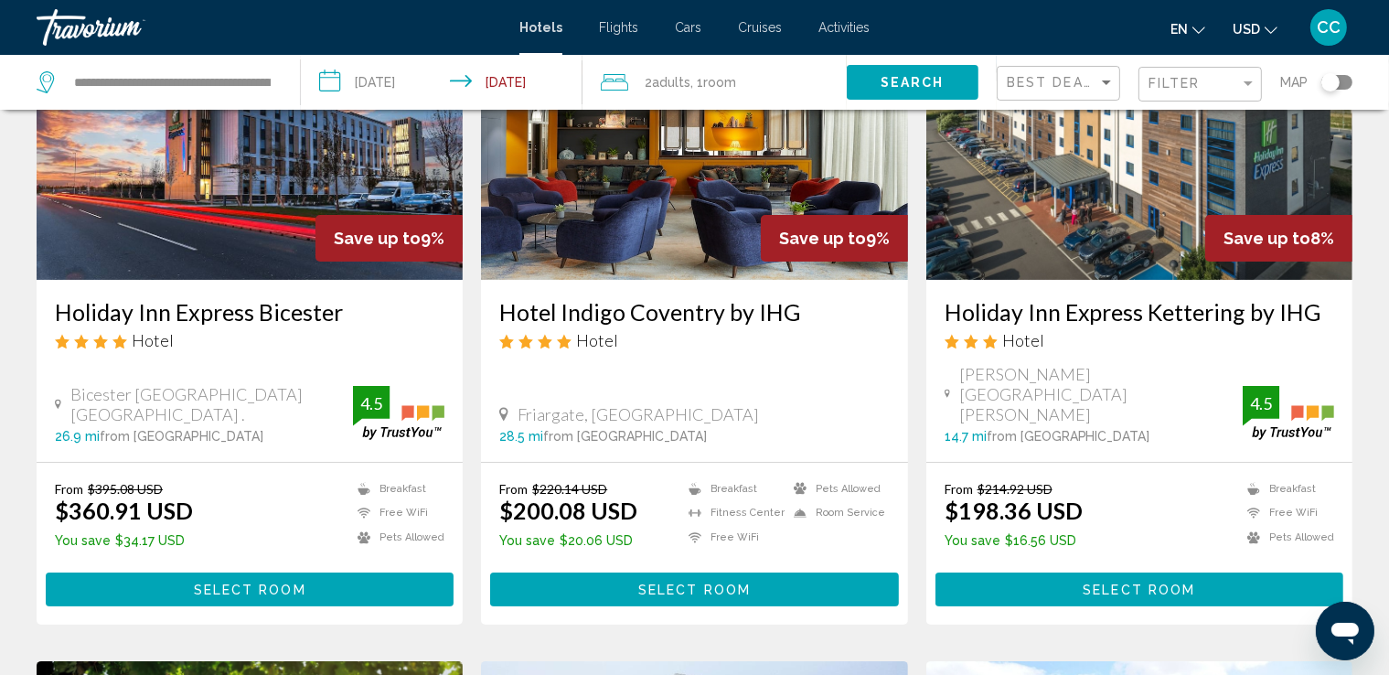
scroll to position [204, 0]
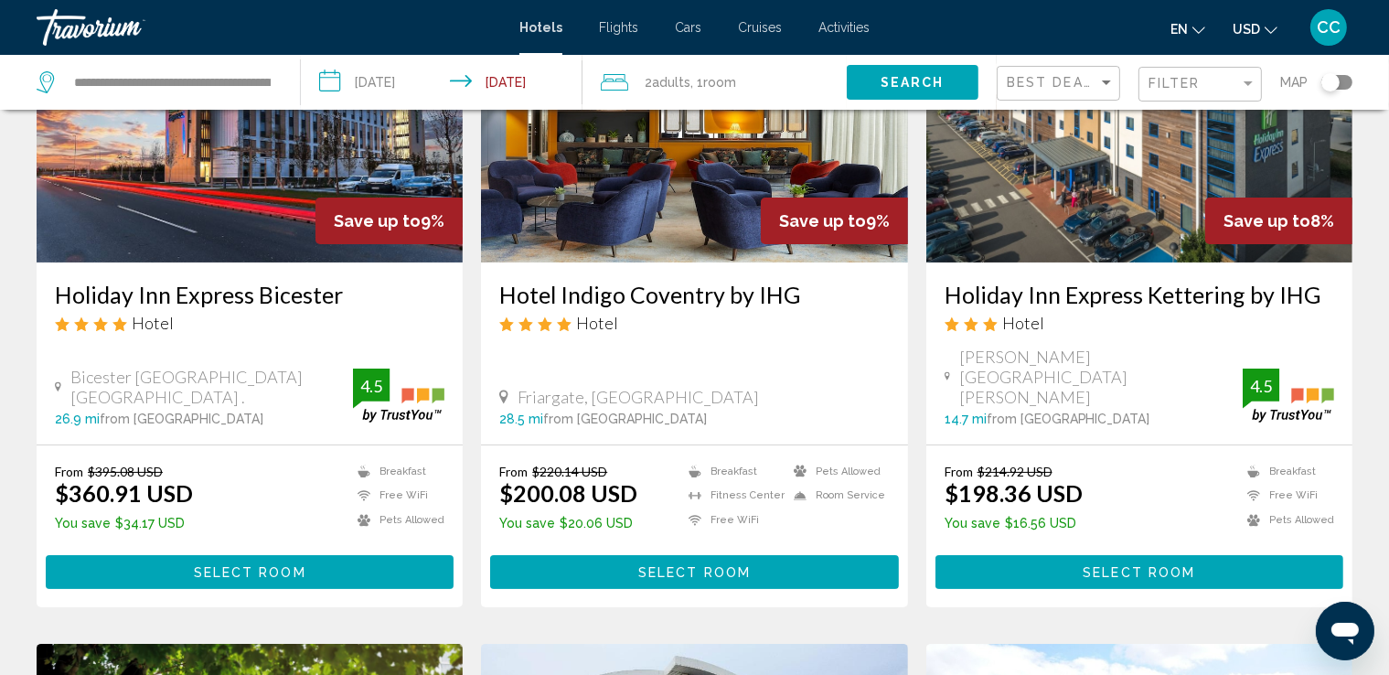
click at [949, 376] on icon "Main content" at bounding box center [947, 376] width 6 height 16
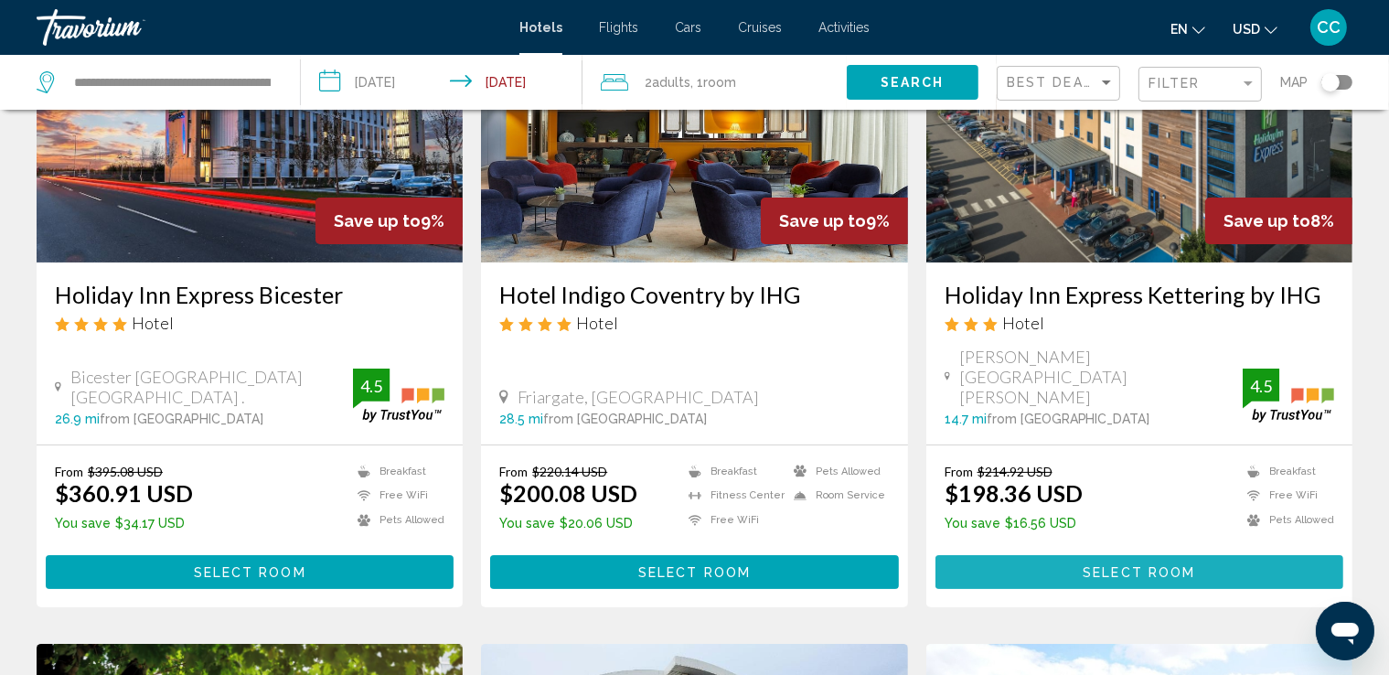
click at [1146, 565] on span "Select Room" at bounding box center [1139, 572] width 112 height 15
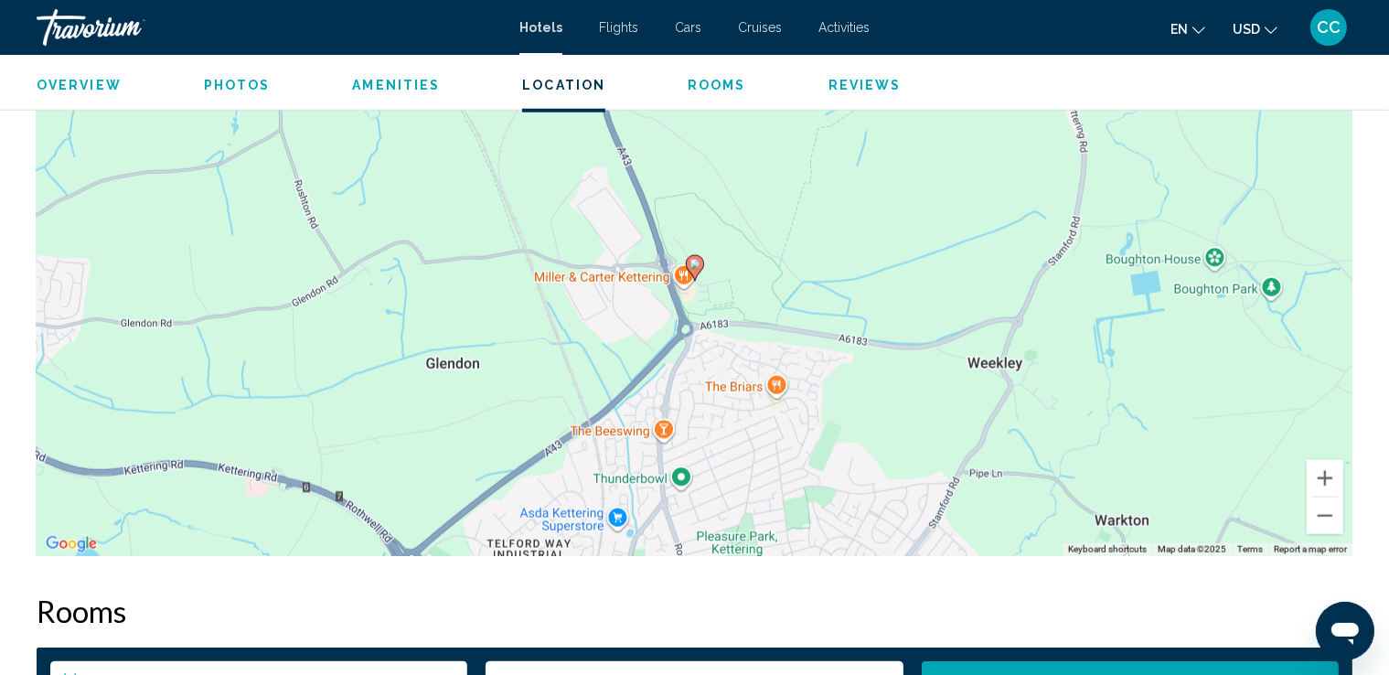
scroll to position [1845, 0]
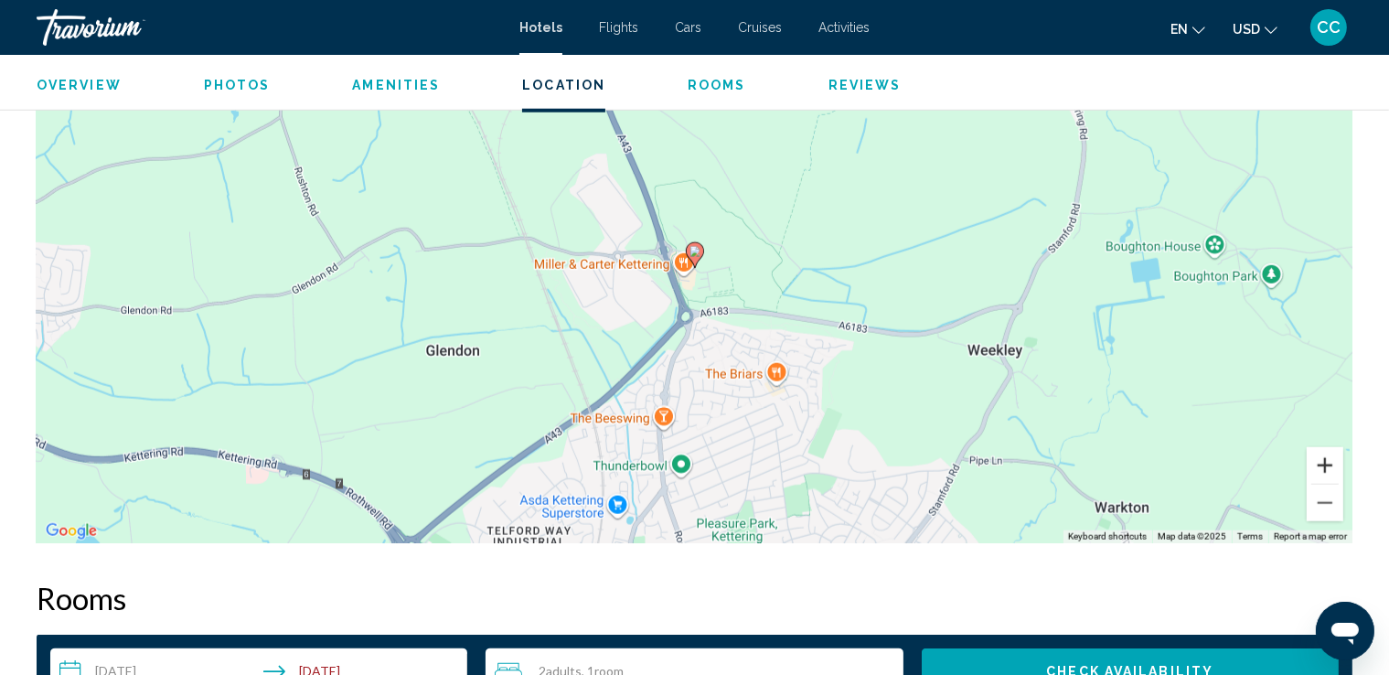
click at [1318, 463] on button "Zoom in" at bounding box center [1325, 465] width 37 height 37
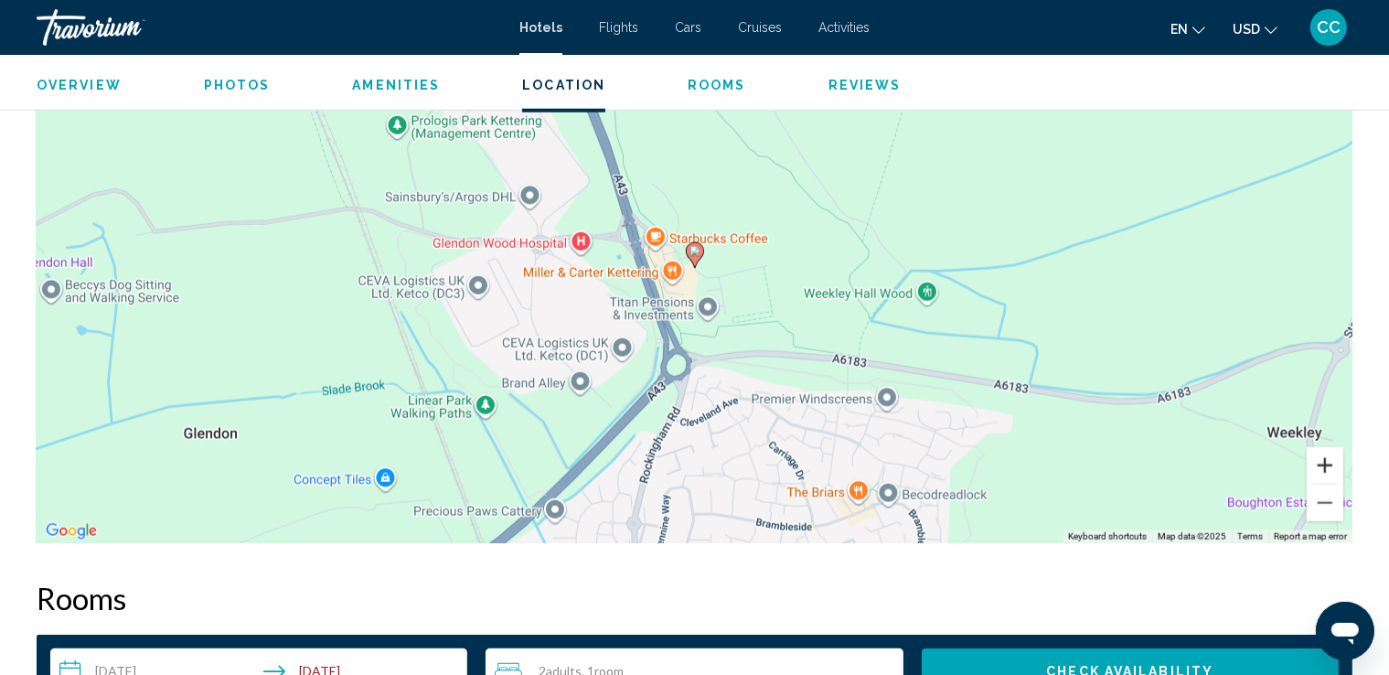
click at [1318, 463] on button "Zoom in" at bounding box center [1325, 465] width 37 height 37
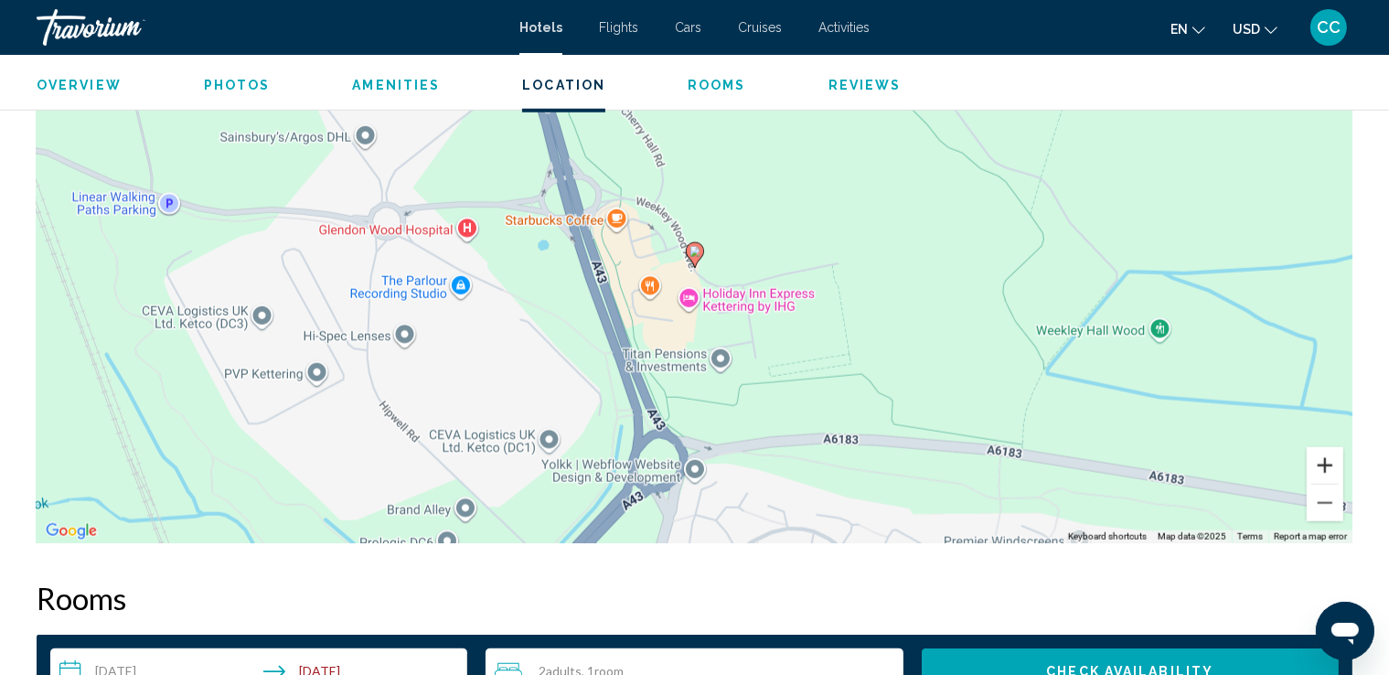
click at [1318, 463] on button "Zoom in" at bounding box center [1325, 465] width 37 height 37
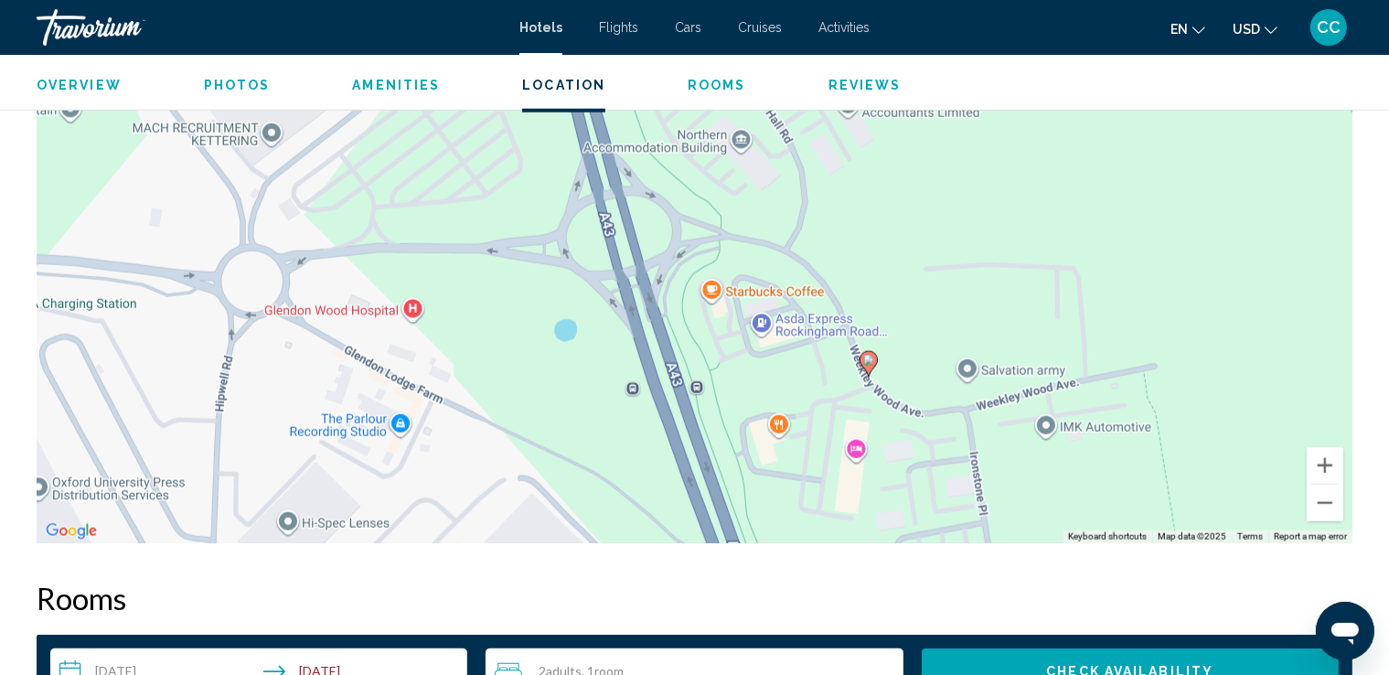
drag, startPoint x: 500, startPoint y: 507, endPoint x: 673, endPoint y: 614, distance: 202.8
click at [868, 363] on image "Main content" at bounding box center [868, 360] width 11 height 11
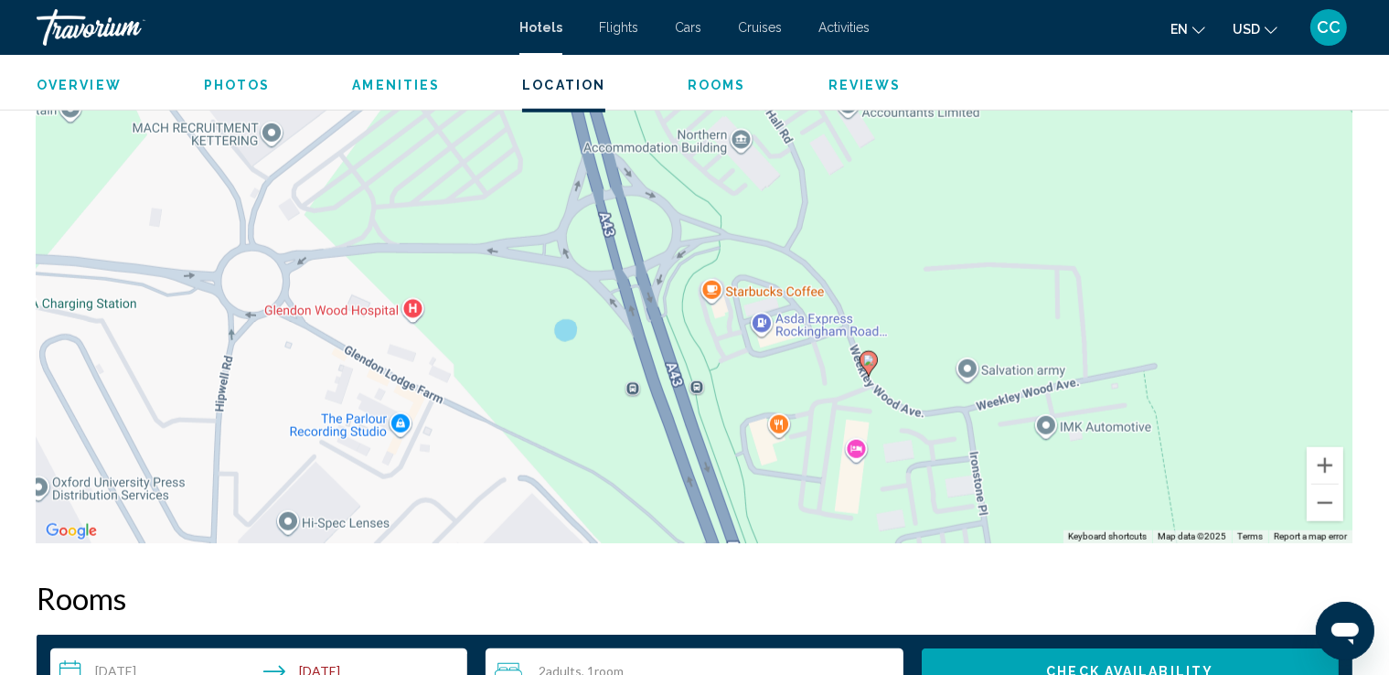
click at [868, 363] on image "Main content" at bounding box center [868, 360] width 11 height 11
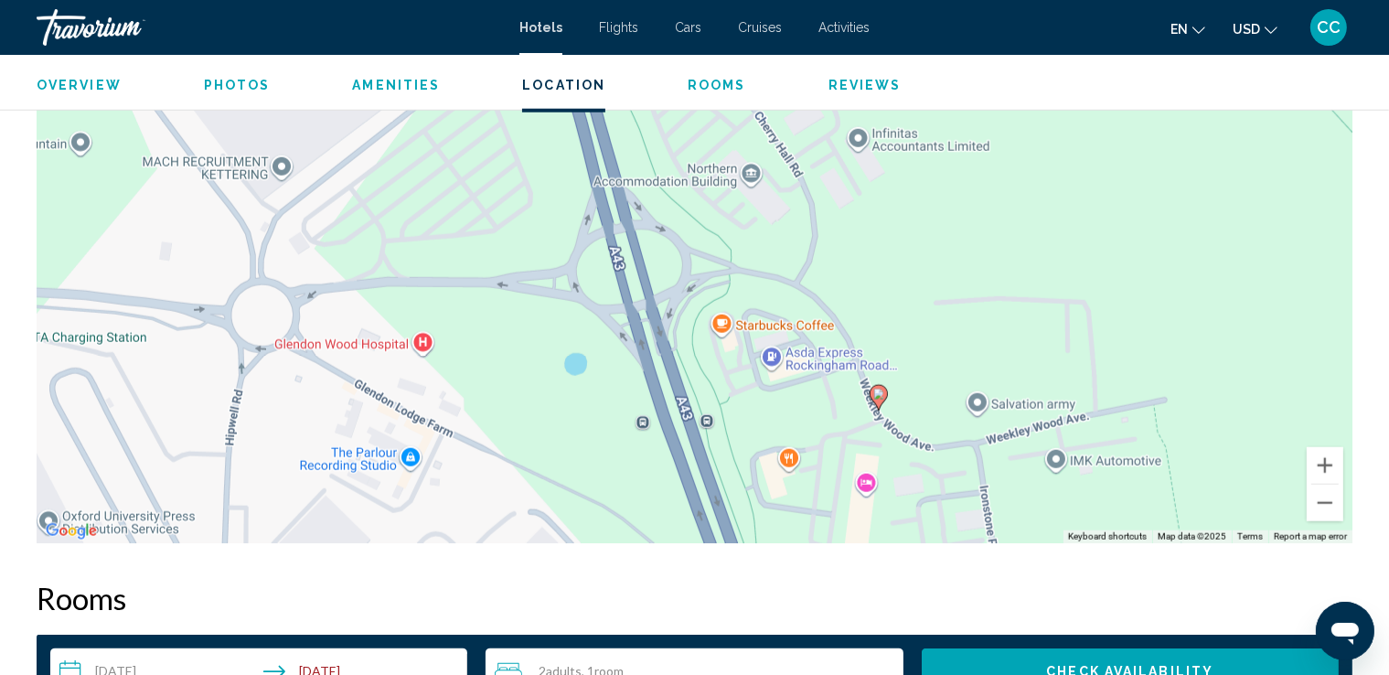
drag, startPoint x: 702, startPoint y: 185, endPoint x: 712, endPoint y: 220, distance: 37.0
click at [712, 220] on div "To activate drag with keyboard, press Alt + Enter. Once in keyboard drag state,…" at bounding box center [695, 269] width 1316 height 549
click at [1321, 506] on button "Zoom out" at bounding box center [1325, 503] width 37 height 37
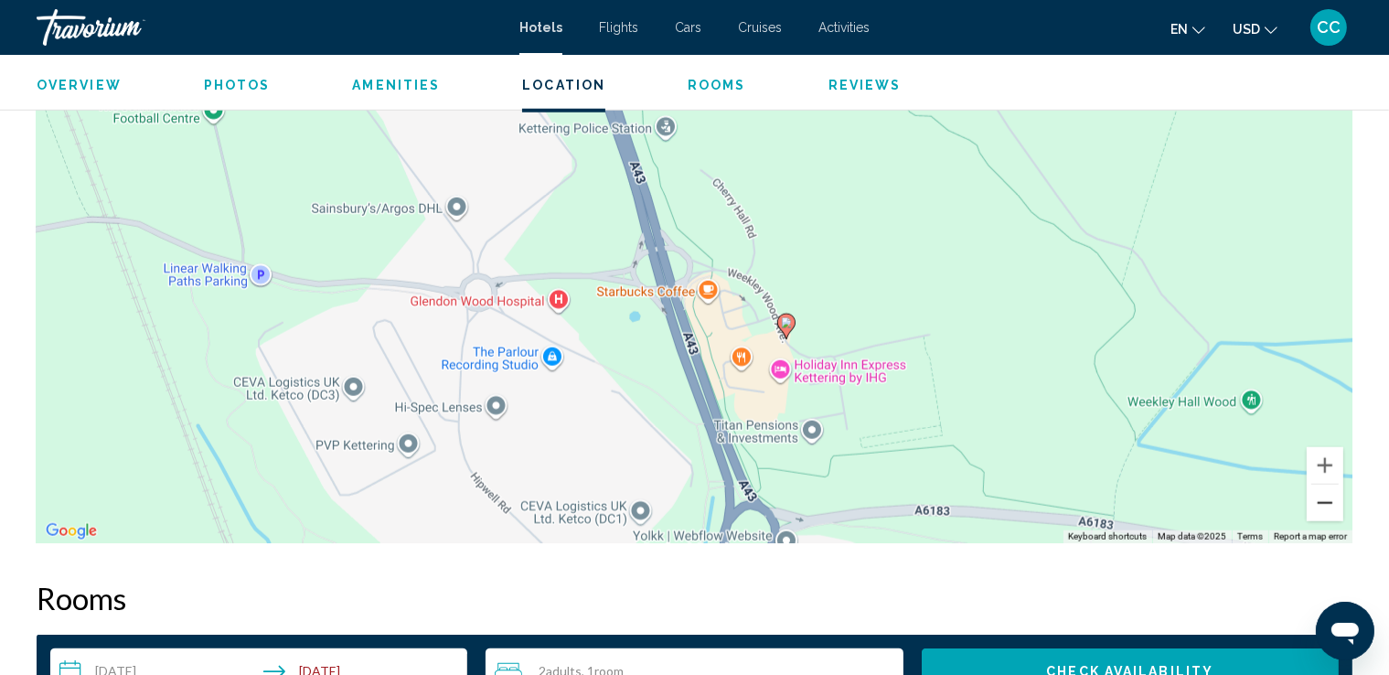
click at [1321, 506] on button "Zoom out" at bounding box center [1325, 503] width 37 height 37
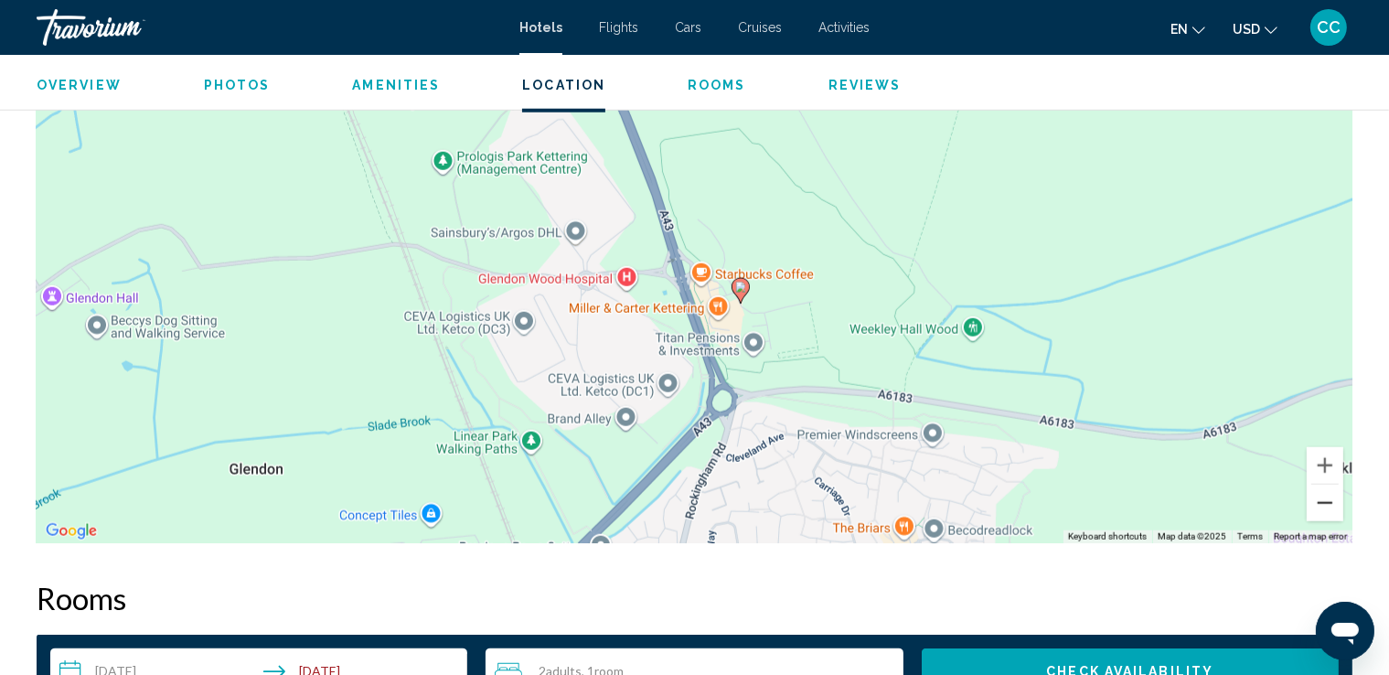
click at [1321, 506] on button "Zoom out" at bounding box center [1325, 503] width 37 height 37
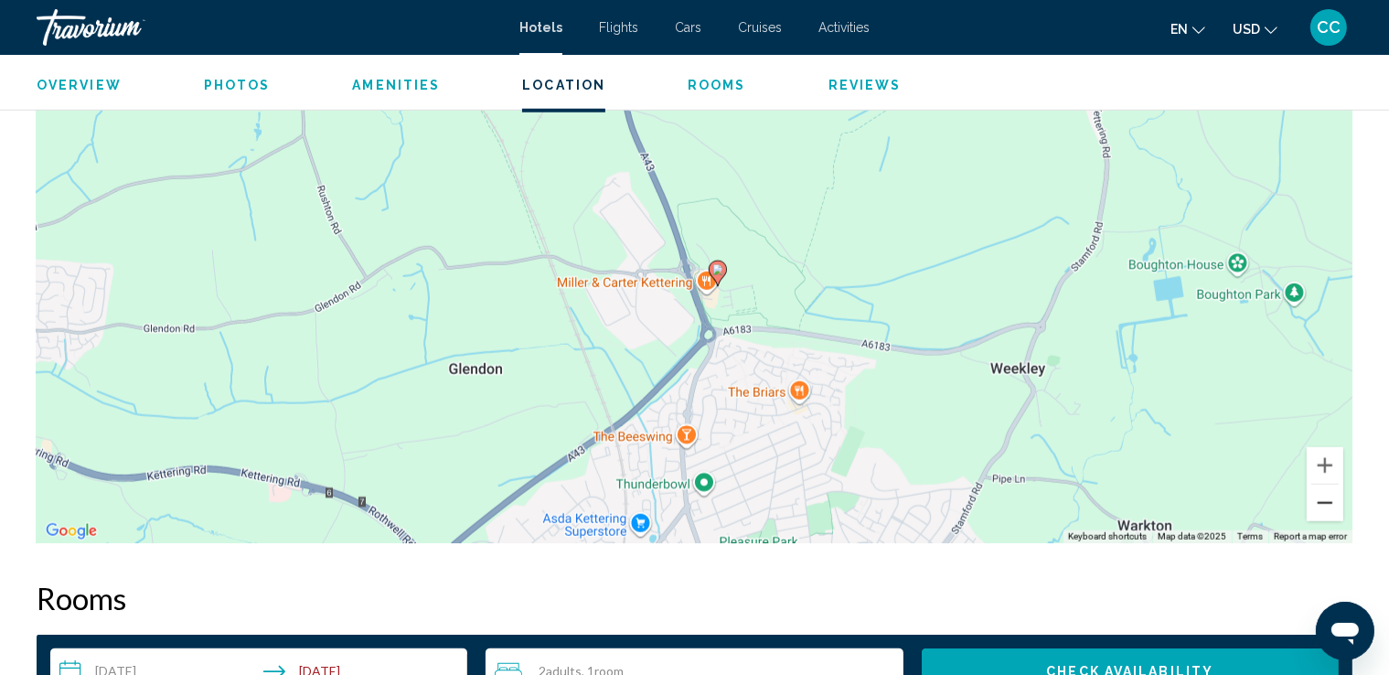
click at [1321, 506] on button "Zoom out" at bounding box center [1325, 503] width 37 height 37
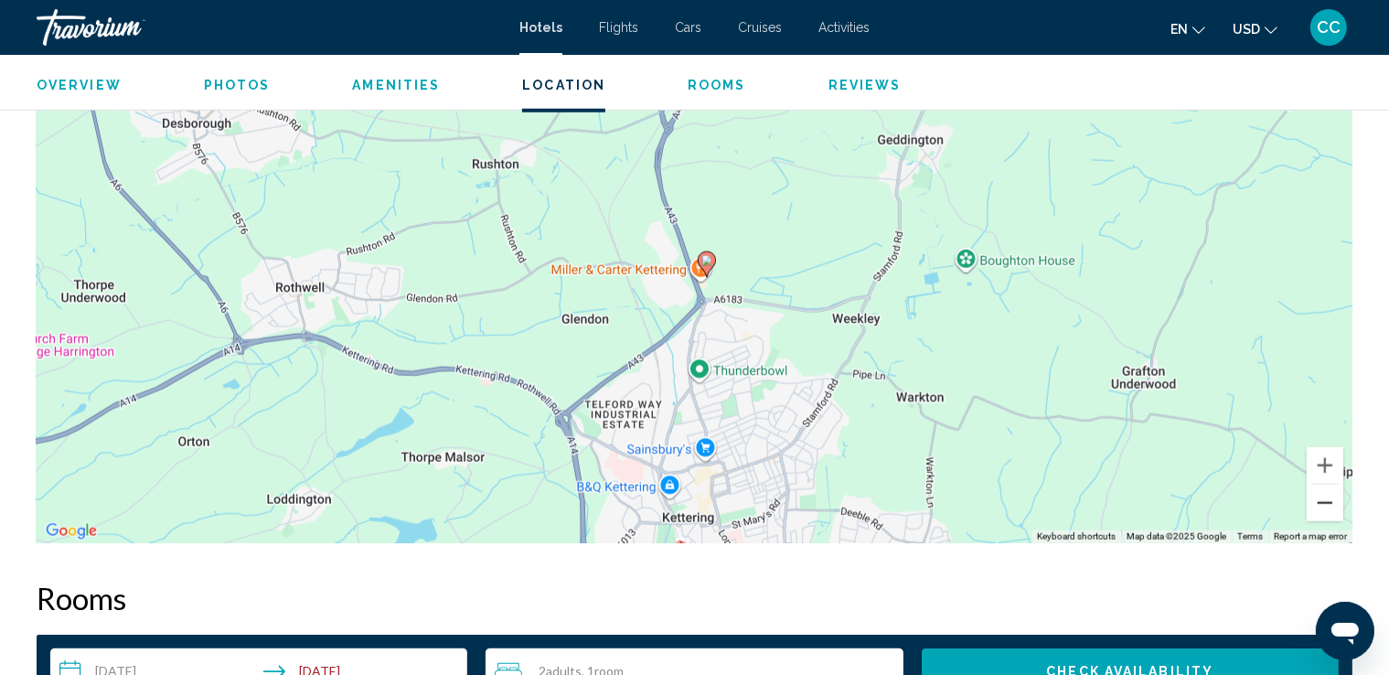
click at [1321, 506] on button "Zoom out" at bounding box center [1325, 503] width 37 height 37
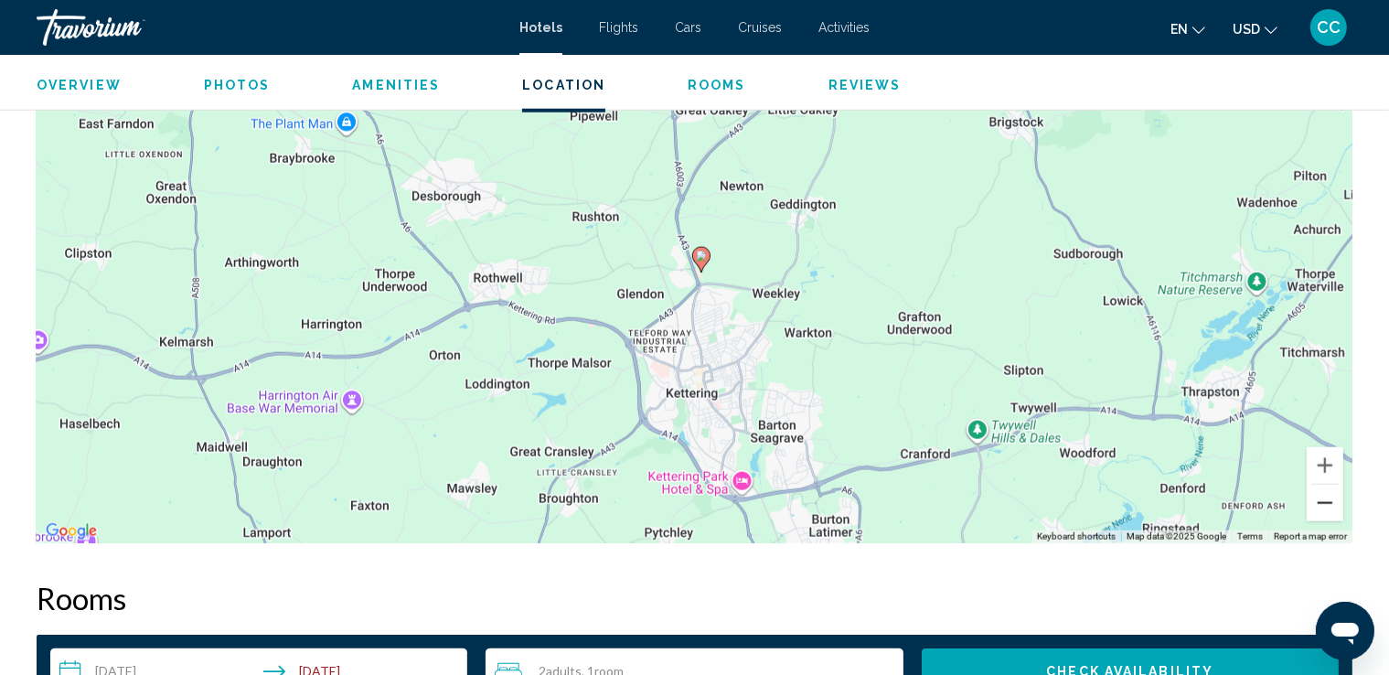
click at [1321, 506] on button "Zoom out" at bounding box center [1325, 503] width 37 height 37
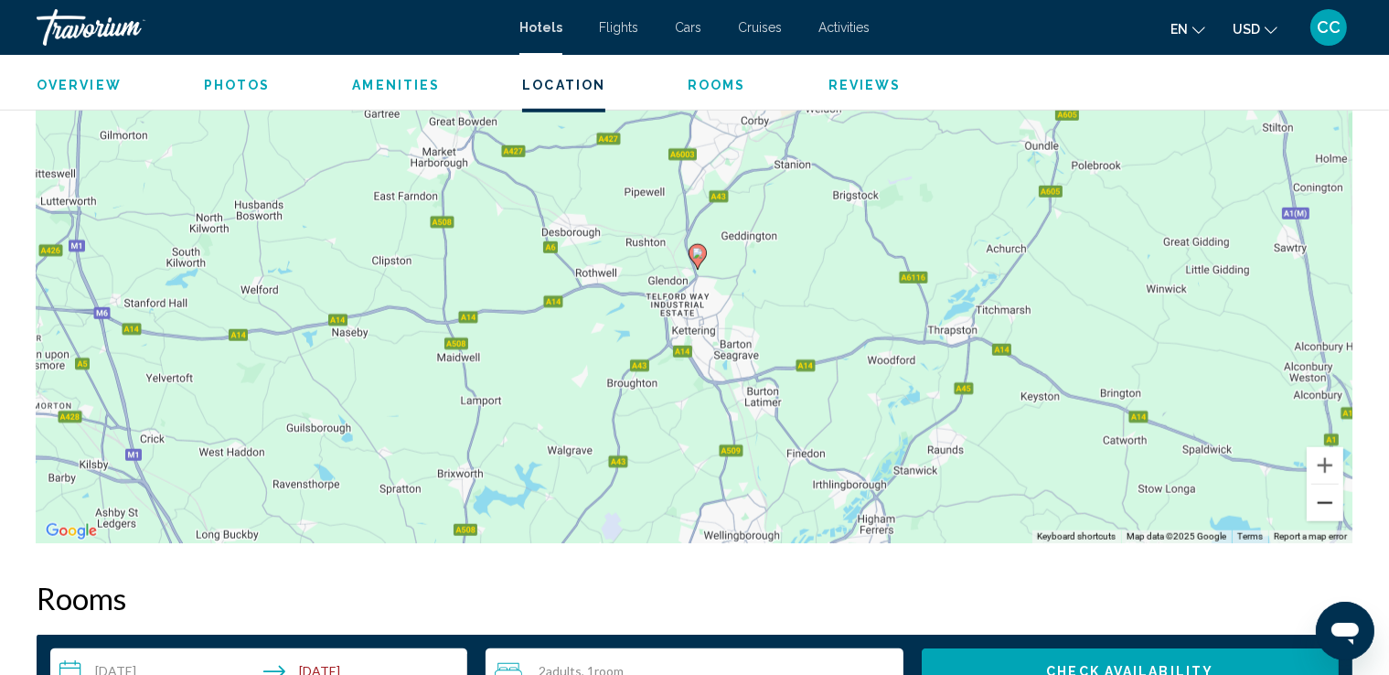
click at [1321, 506] on button "Zoom out" at bounding box center [1325, 503] width 37 height 37
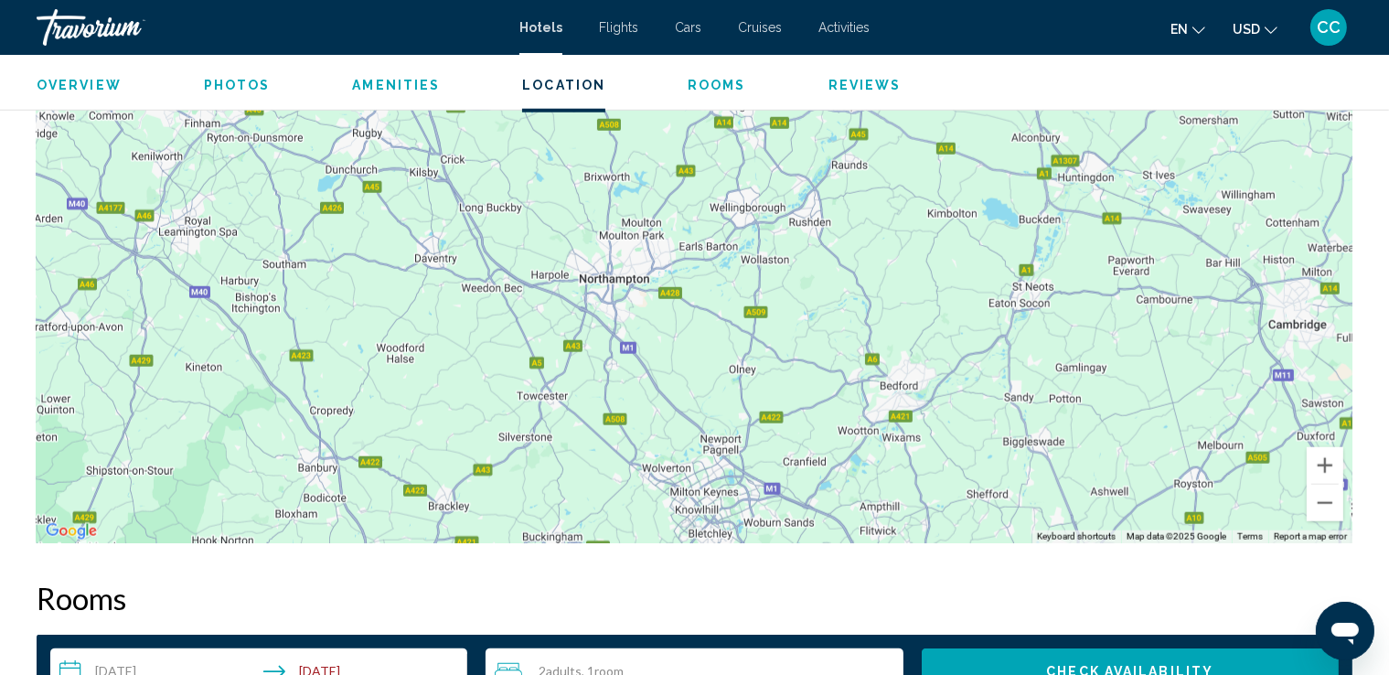
drag, startPoint x: 572, startPoint y: 491, endPoint x: 603, endPoint y: 296, distance: 197.2
click at [603, 296] on div "To activate drag with keyboard, press Alt + Enter. Once in keyboard drag state,…" at bounding box center [695, 269] width 1316 height 549
click at [603, 290] on div "To activate drag with keyboard, press Alt + Enter. Once in keyboard drag state,…" at bounding box center [695, 269] width 1316 height 549
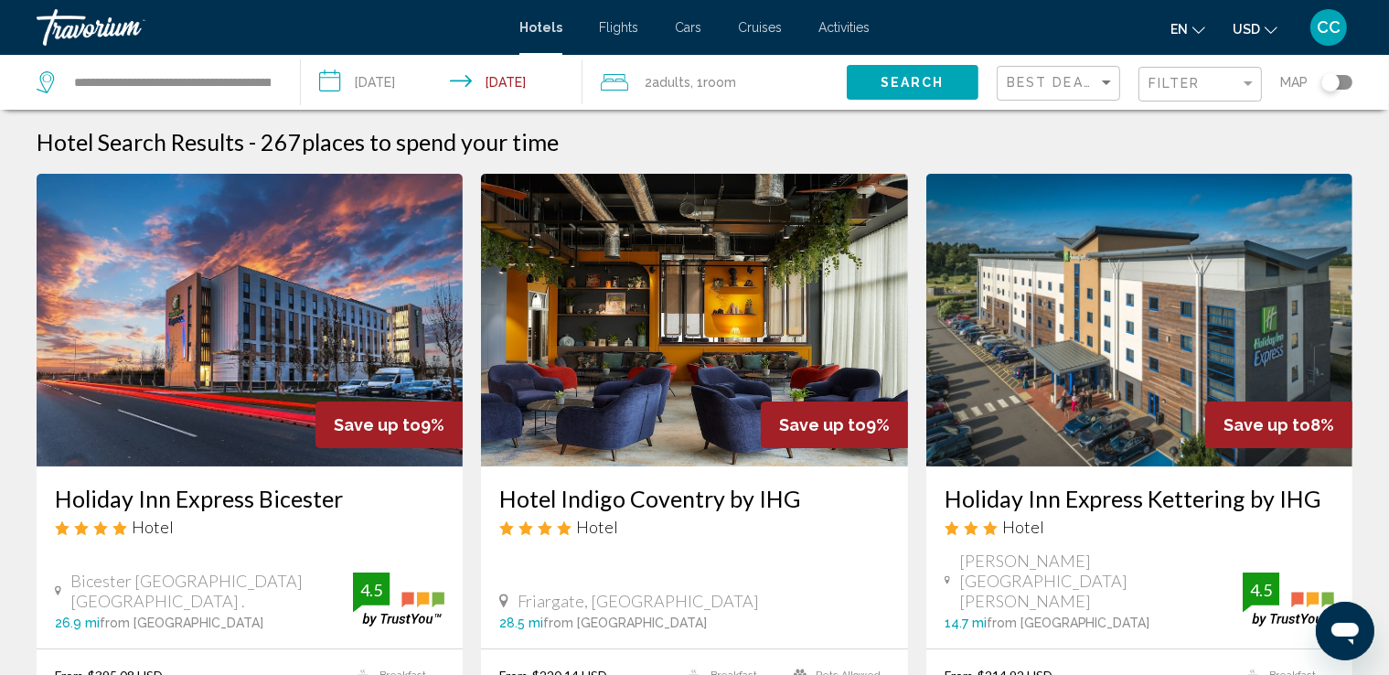
drag, startPoint x: 1324, startPoint y: 84, endPoint x: 1351, endPoint y: 81, distance: 27.6
click at [1351, 81] on div "Toggle map" at bounding box center [1336, 82] width 31 height 15
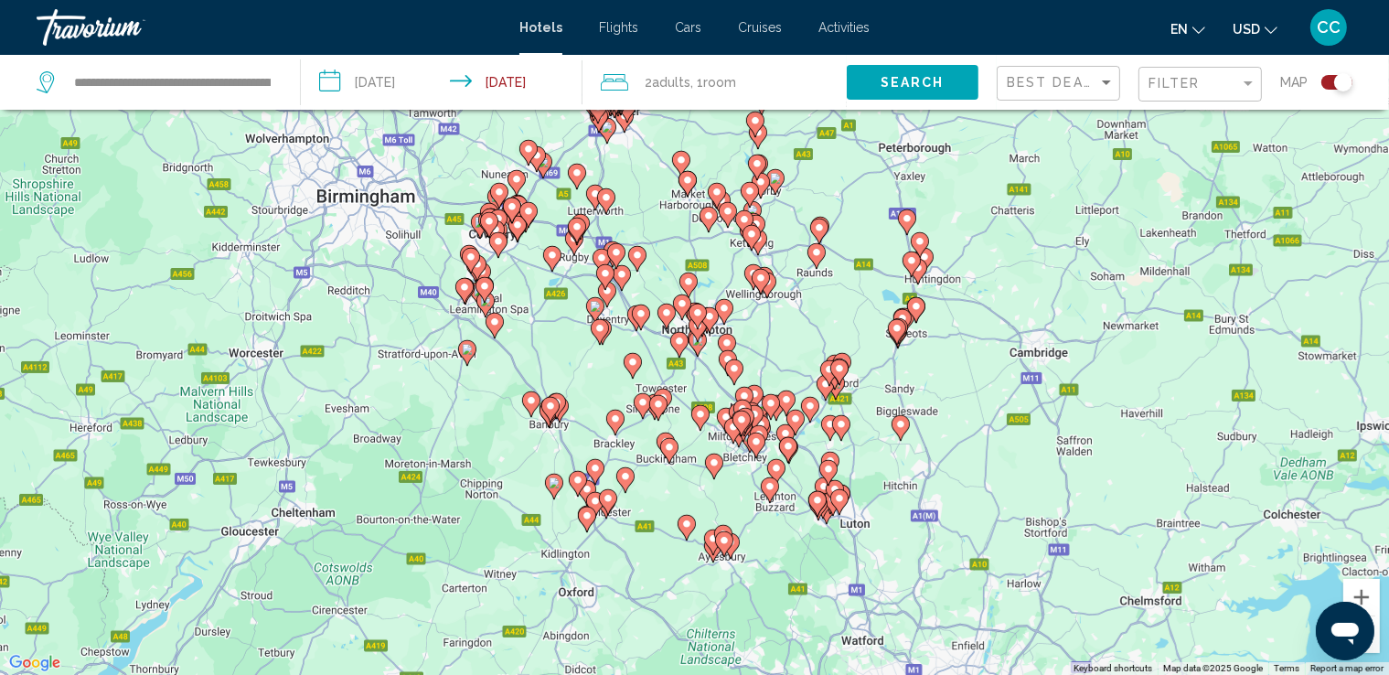
click at [689, 341] on gmp-advanced-marker "Main content" at bounding box center [697, 328] width 18 height 27
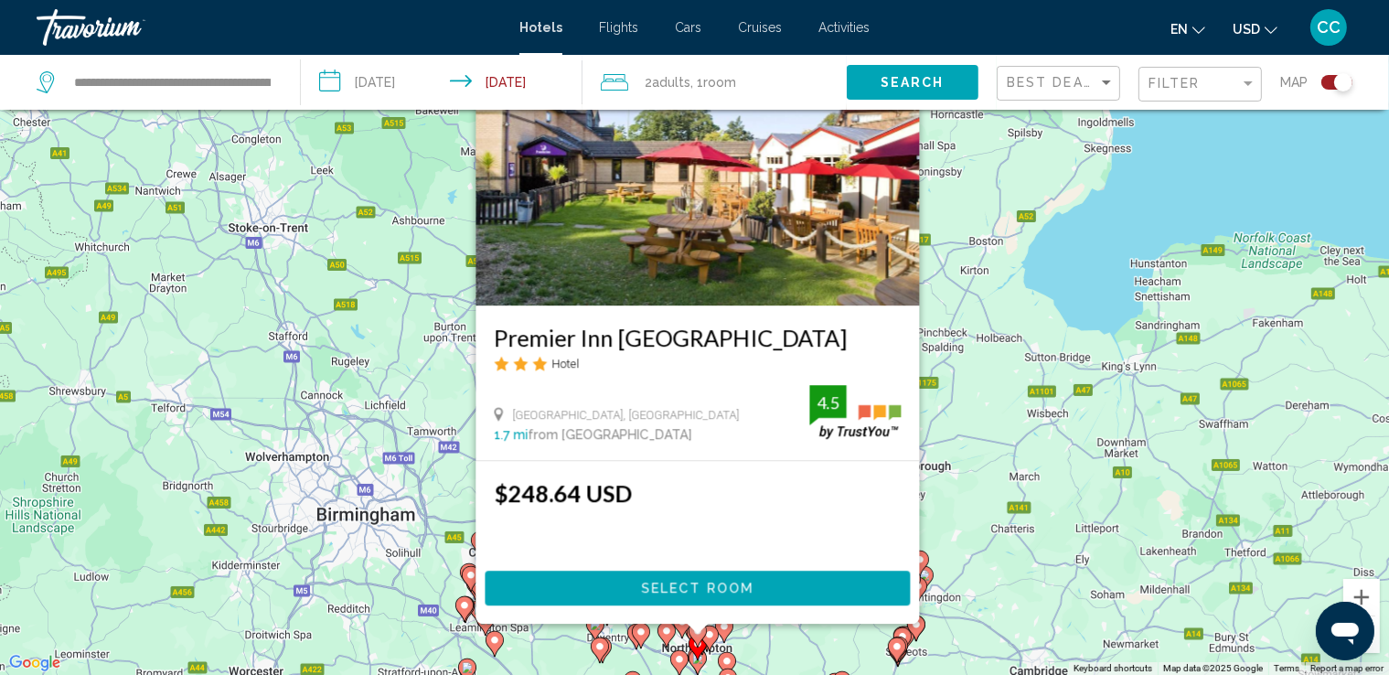
click at [633, 257] on img "Main content" at bounding box center [696, 159] width 443 height 293
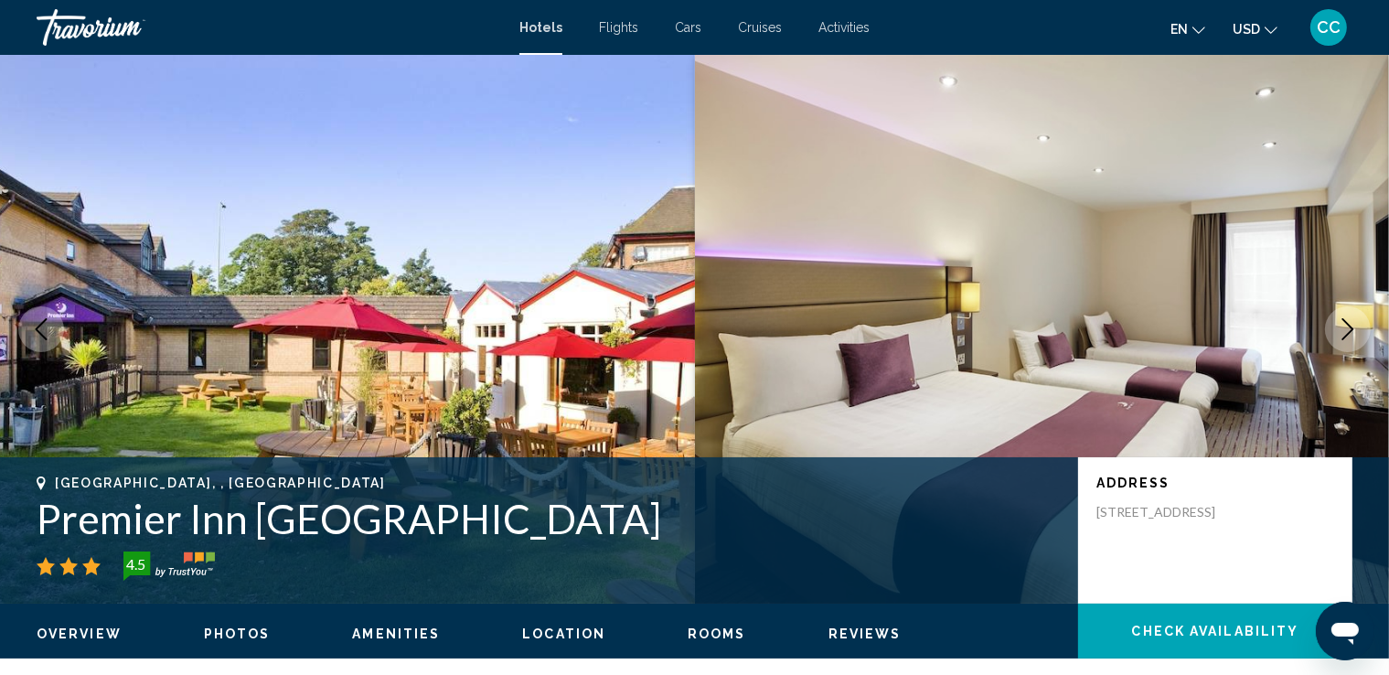
click at [1342, 325] on icon "Next image" at bounding box center [1348, 329] width 22 height 22
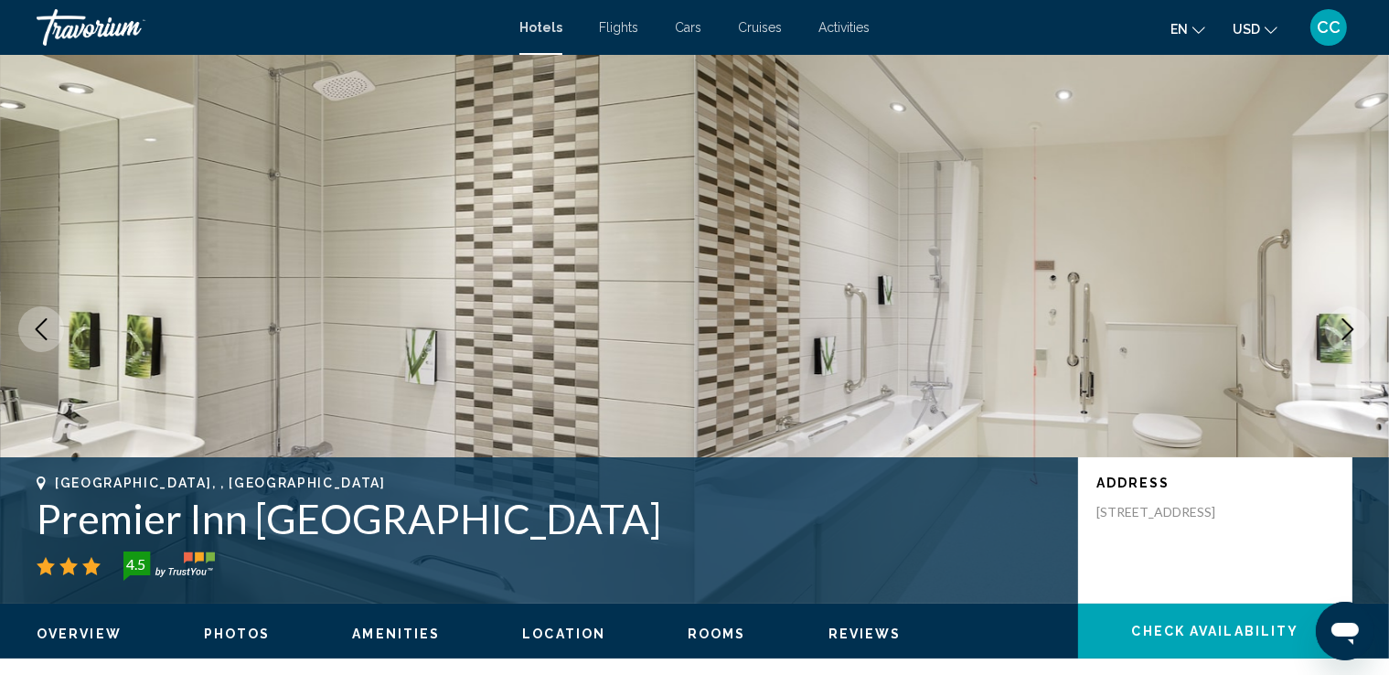
click at [1342, 325] on icon "Next image" at bounding box center [1348, 329] width 22 height 22
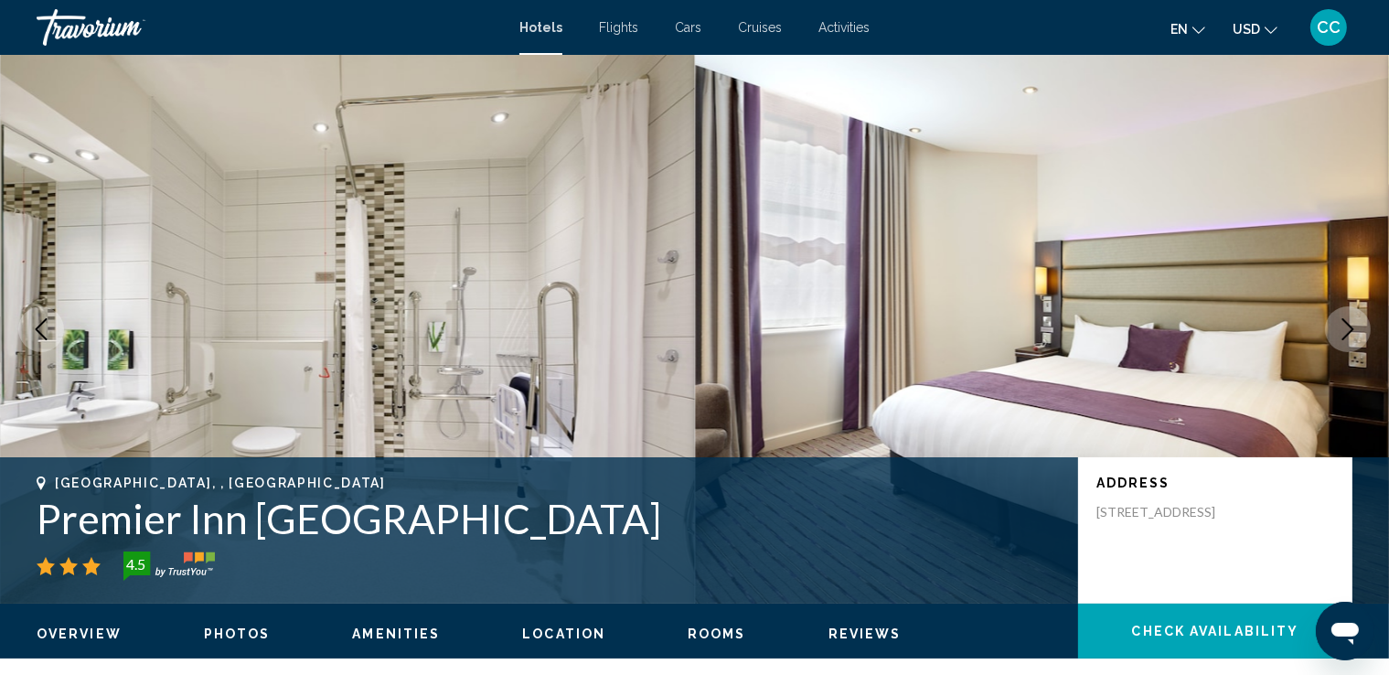
click at [1342, 325] on icon "Next image" at bounding box center [1348, 329] width 22 height 22
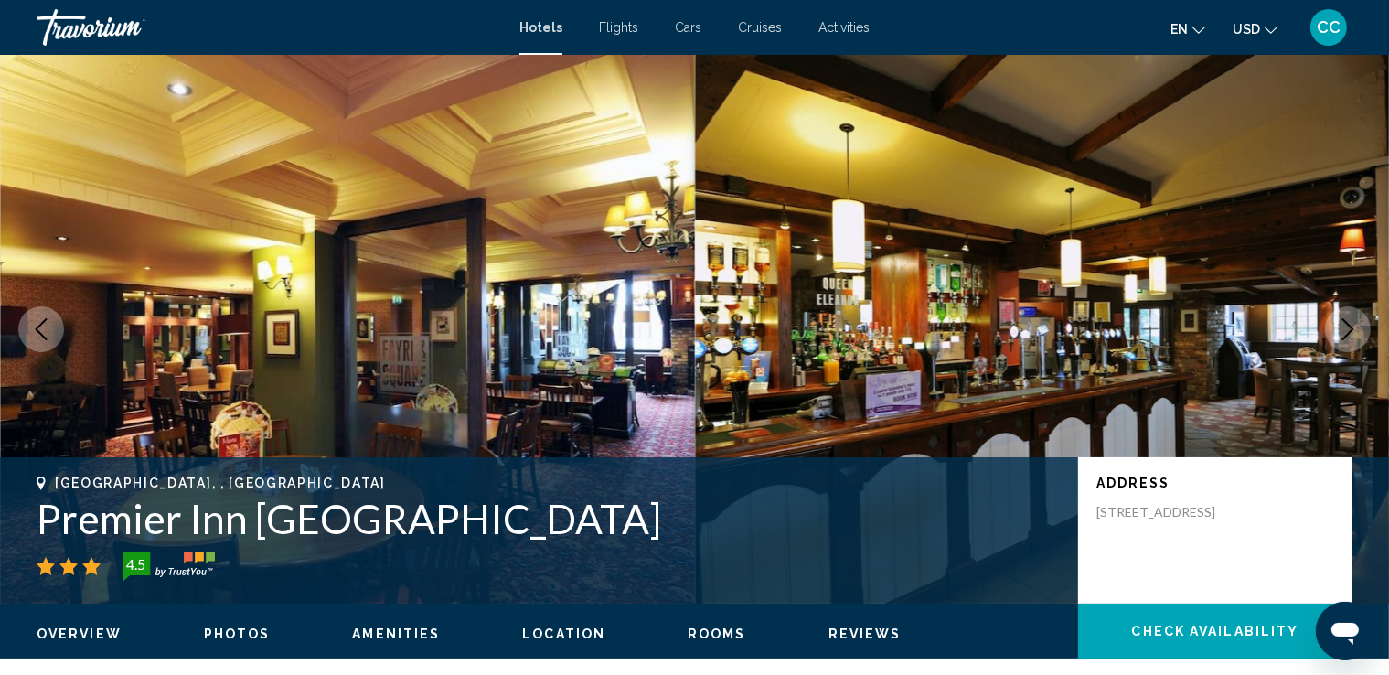
click at [1342, 325] on icon "Next image" at bounding box center [1348, 329] width 22 height 22
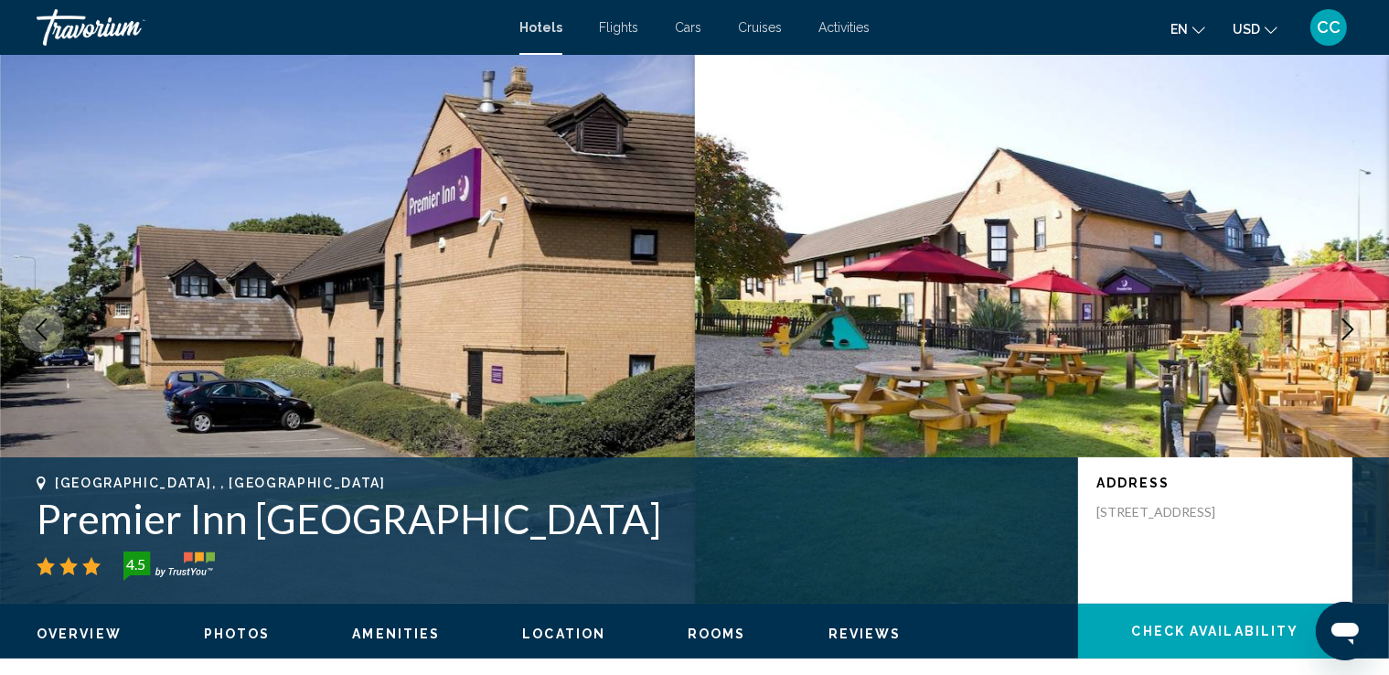
click at [1342, 325] on icon "Next image" at bounding box center [1348, 329] width 22 height 22
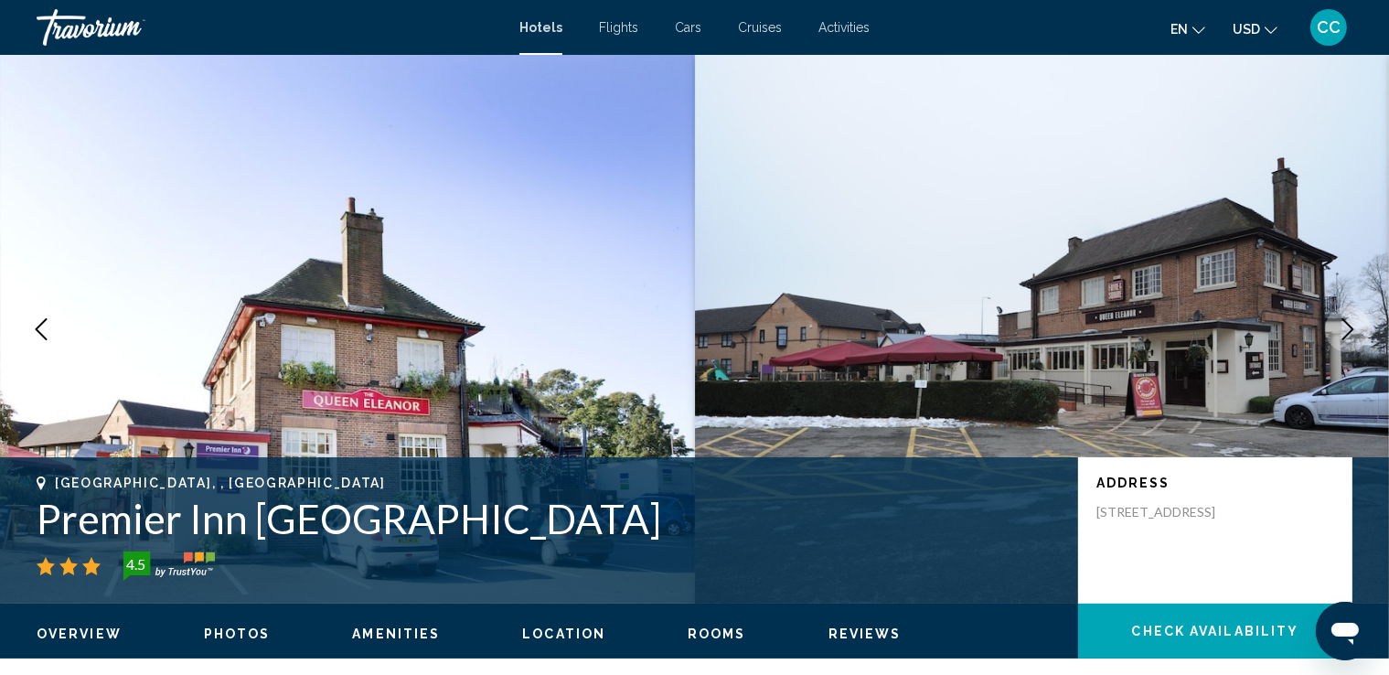
click at [1342, 325] on icon "Next image" at bounding box center [1348, 329] width 22 height 22
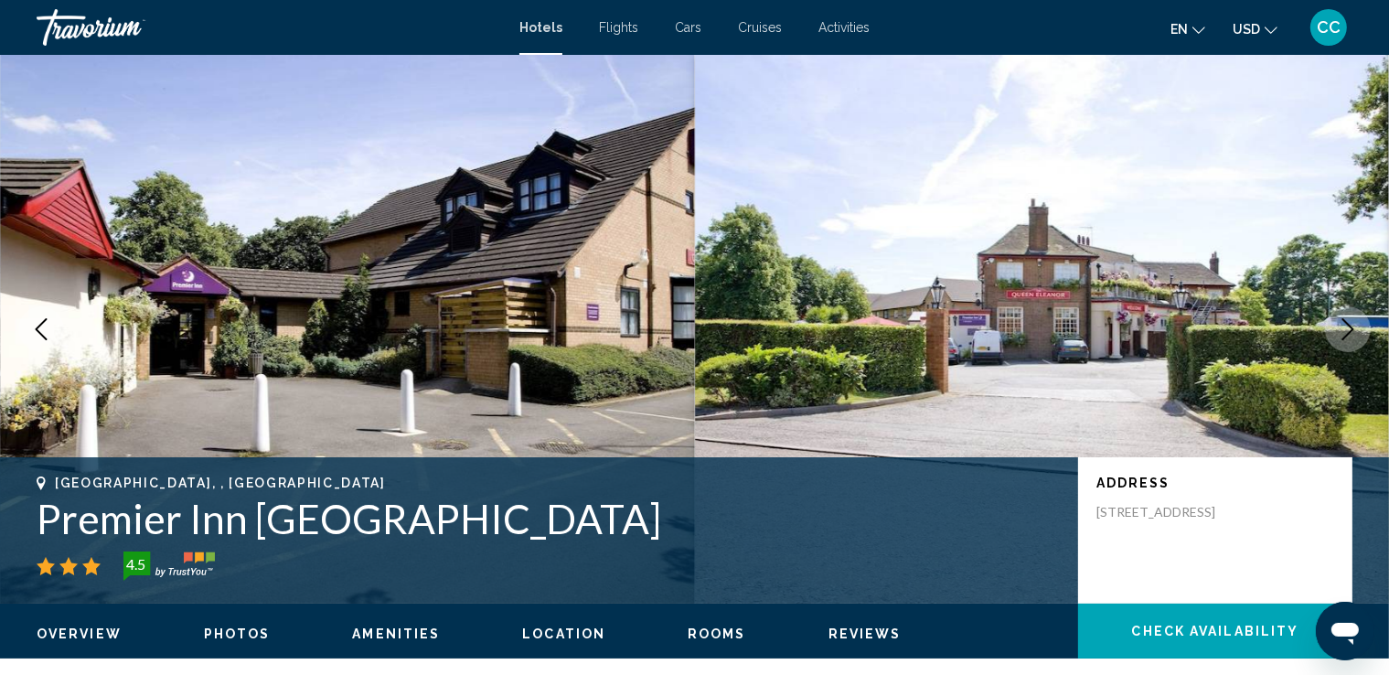
click at [1342, 325] on icon "Next image" at bounding box center [1348, 329] width 22 height 22
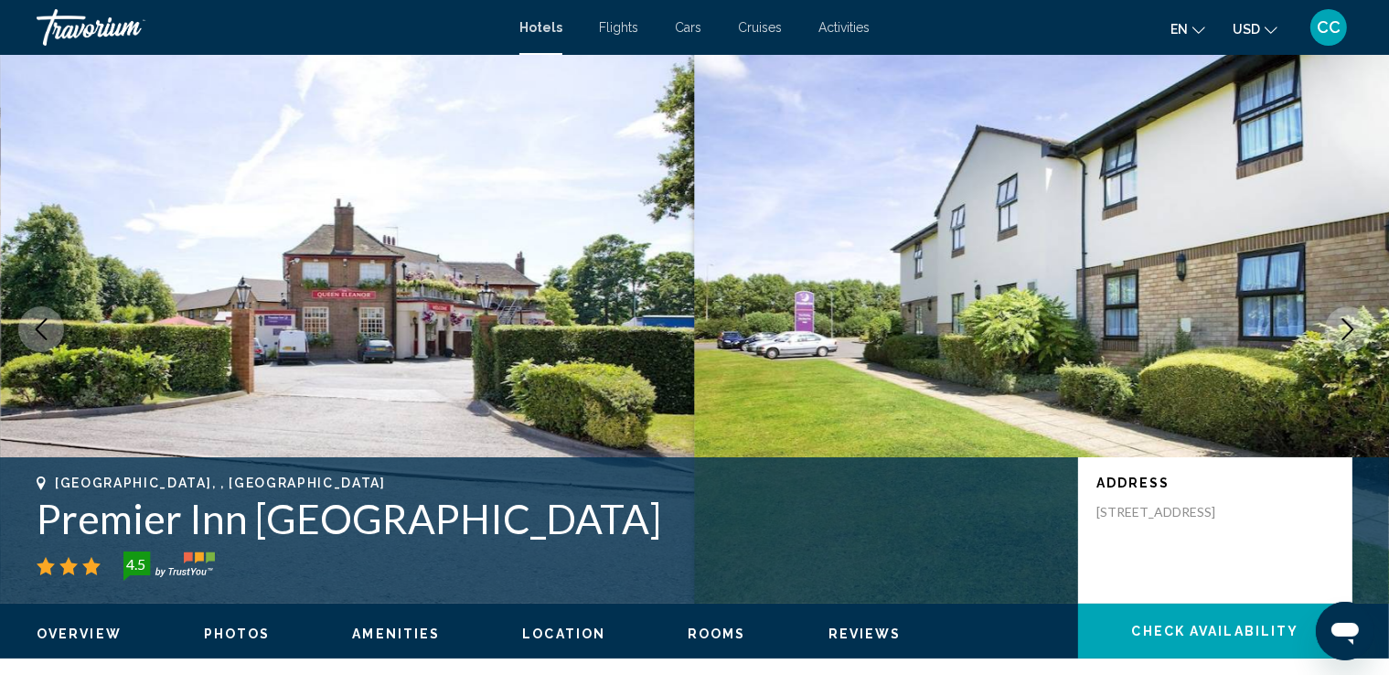
click at [1342, 325] on icon "Next image" at bounding box center [1348, 329] width 22 height 22
